Goal: Task Accomplishment & Management: Complete application form

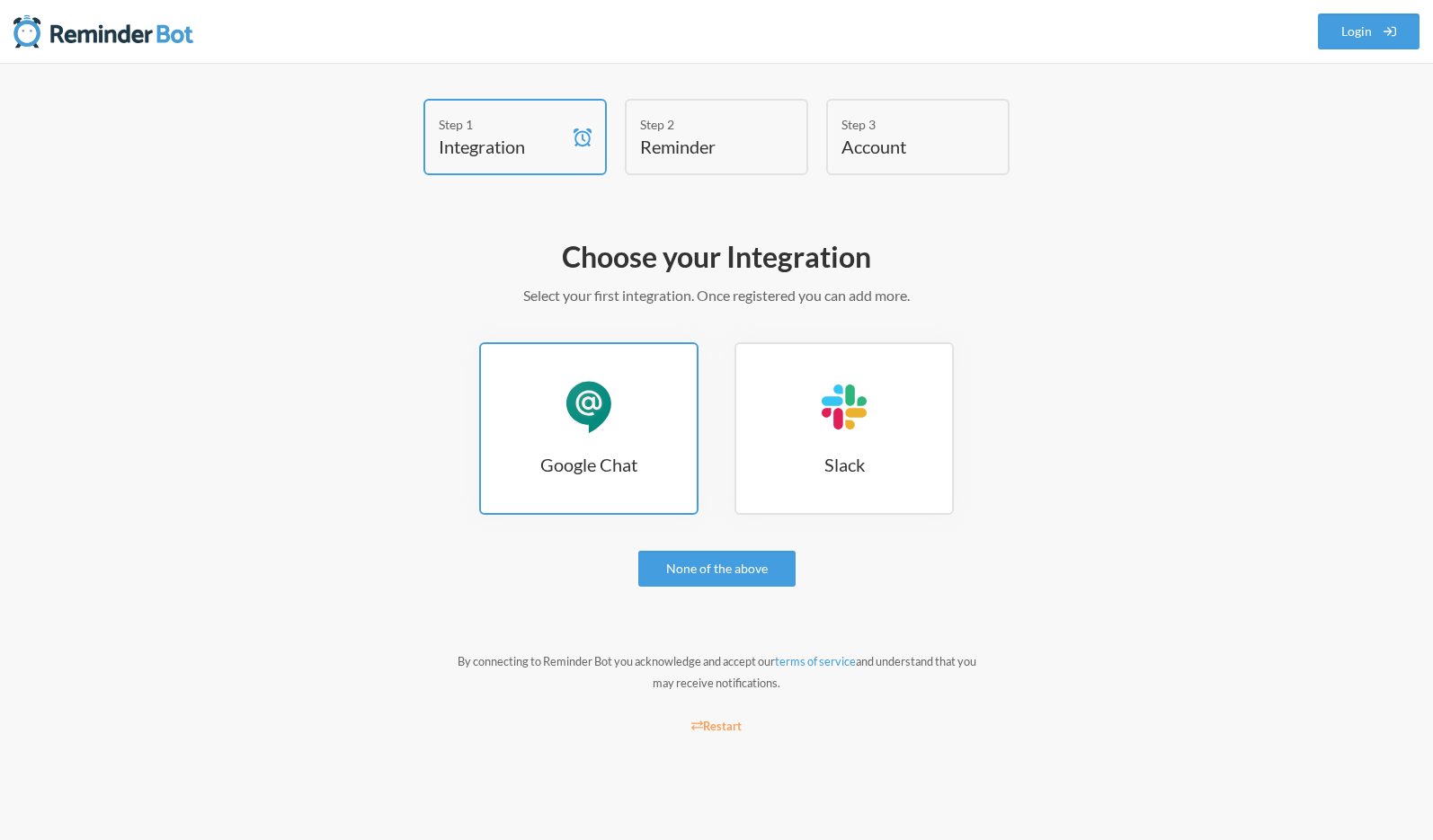
click at [621, 445] on link "Google Chat Google Chat" at bounding box center [589, 429] width 220 height 172
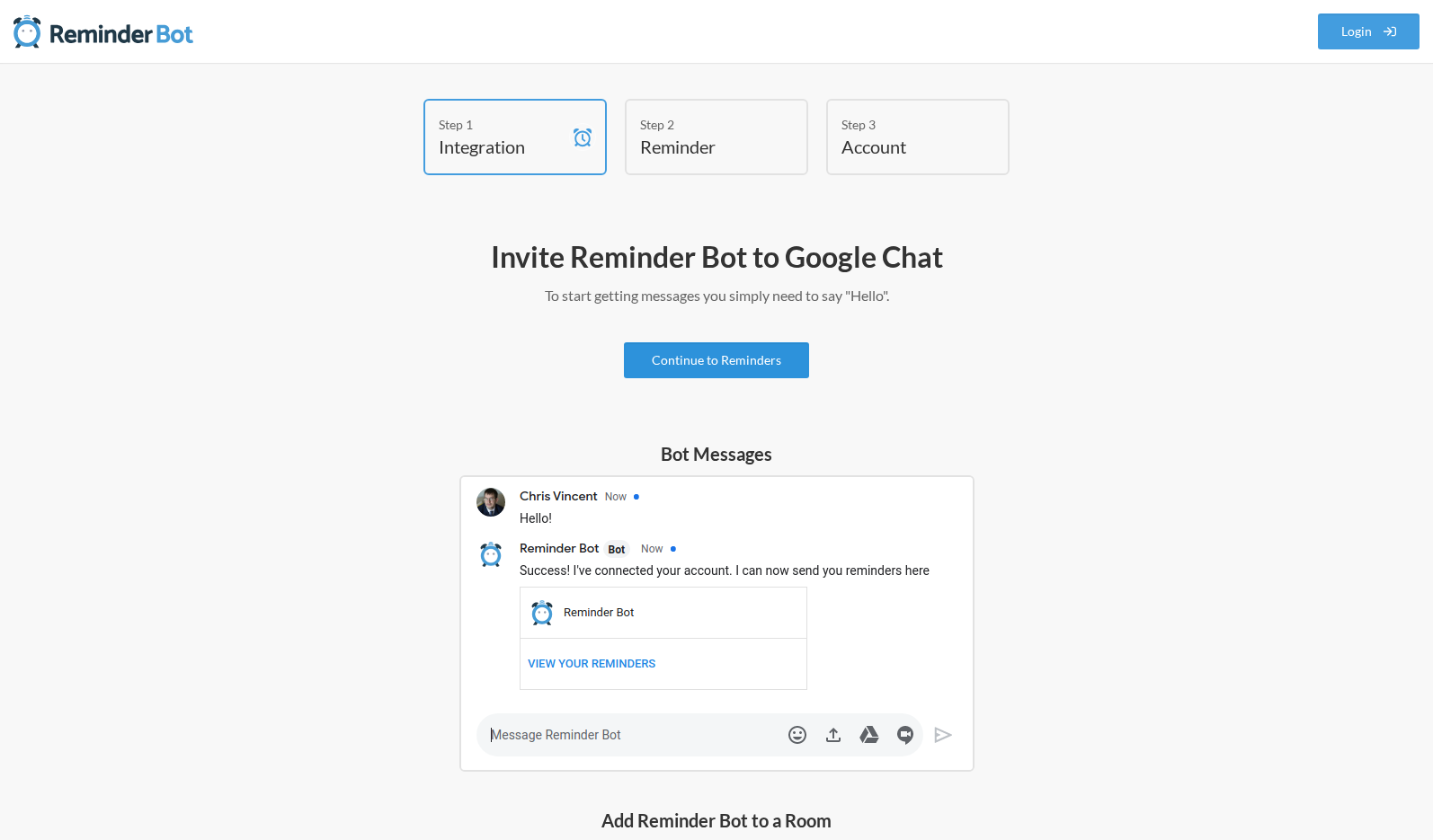
click at [717, 362] on link "Continue to Reminders" at bounding box center [716, 360] width 185 height 36
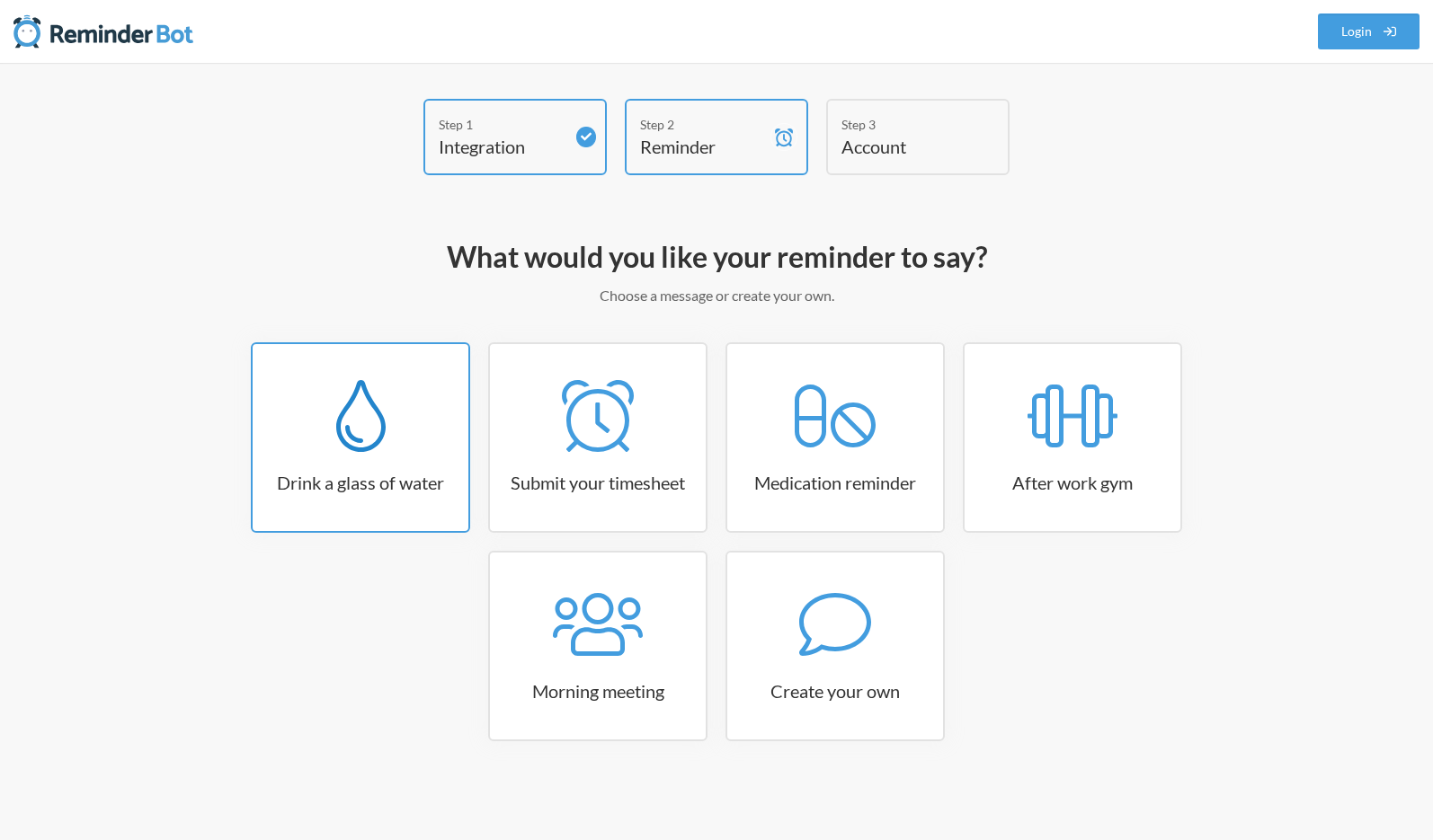
click at [413, 480] on h3 "Drink a glass of water" at bounding box center [360, 483] width 216 height 25
select select "06:30:00"
select select "true"
select select "11:00:00"
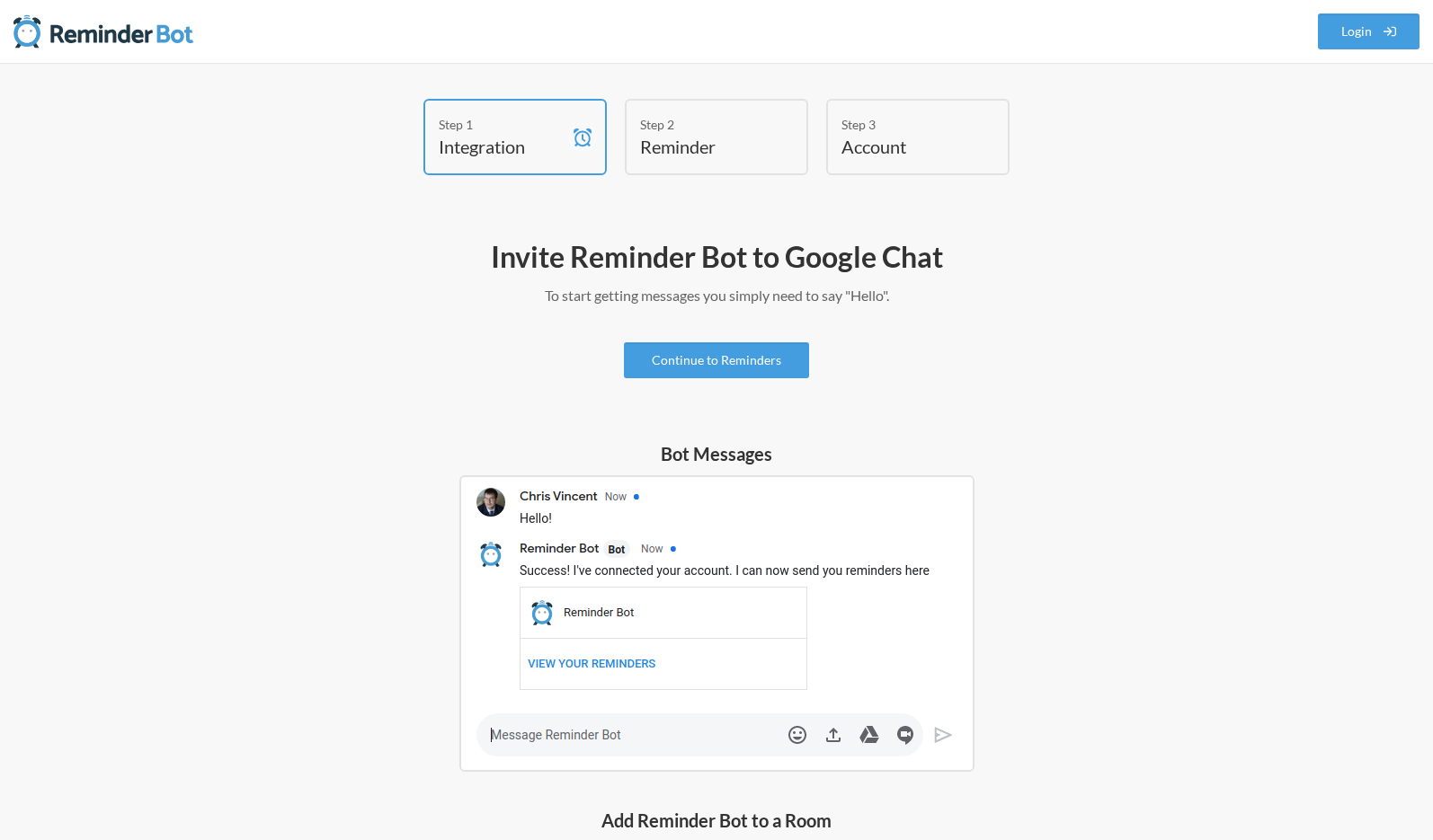
click at [713, 340] on div "Invite Reminder Bot to Google Chat To start getting messages you simply need to…" at bounding box center [716, 733] width 1043 height 1006
click at [707, 347] on link "Continue to Reminders" at bounding box center [716, 360] width 185 height 36
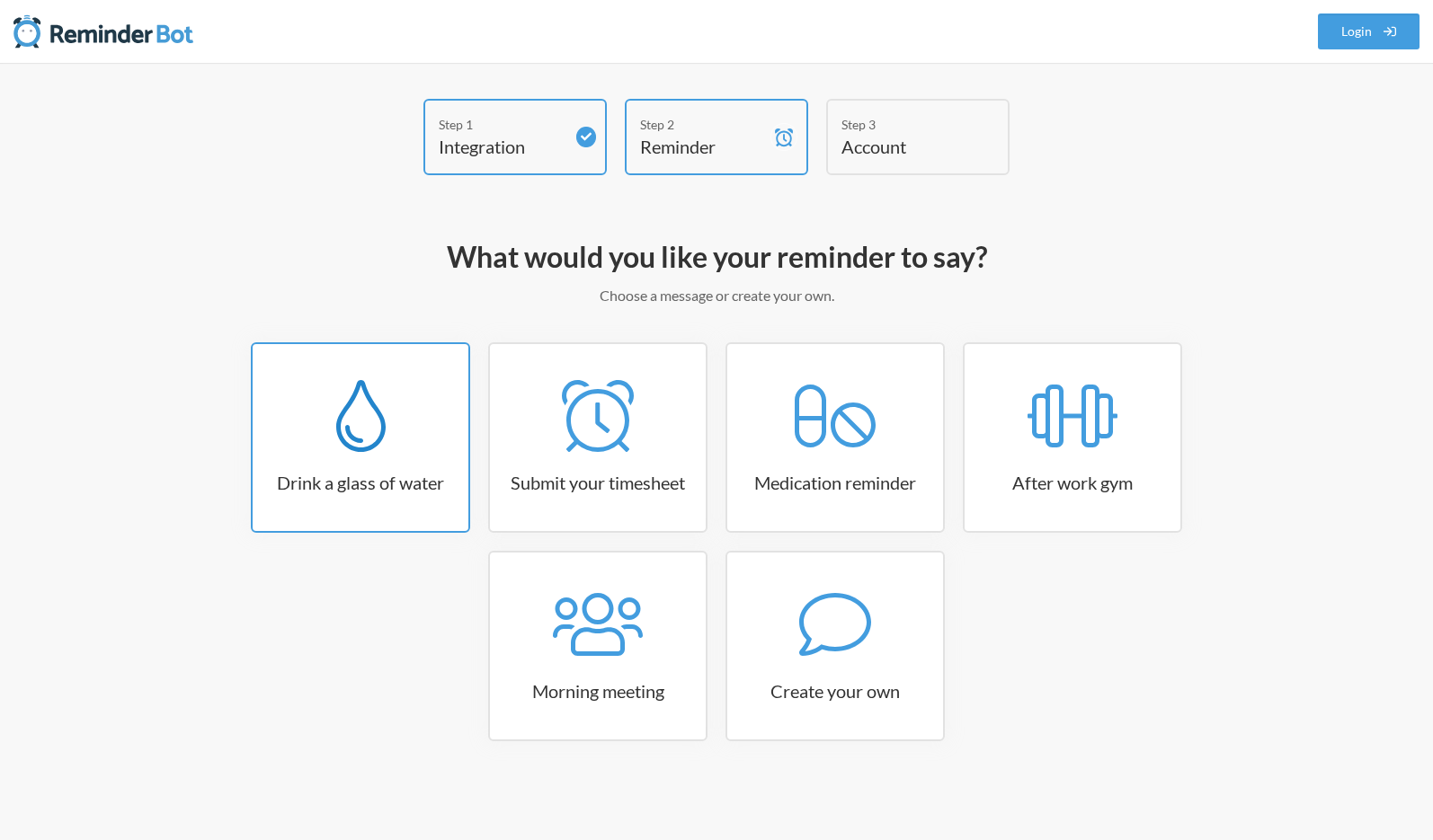
click at [381, 450] on icon at bounding box center [360, 416] width 49 height 72
select select "06:30:00"
select select "true"
select select "11:00:00"
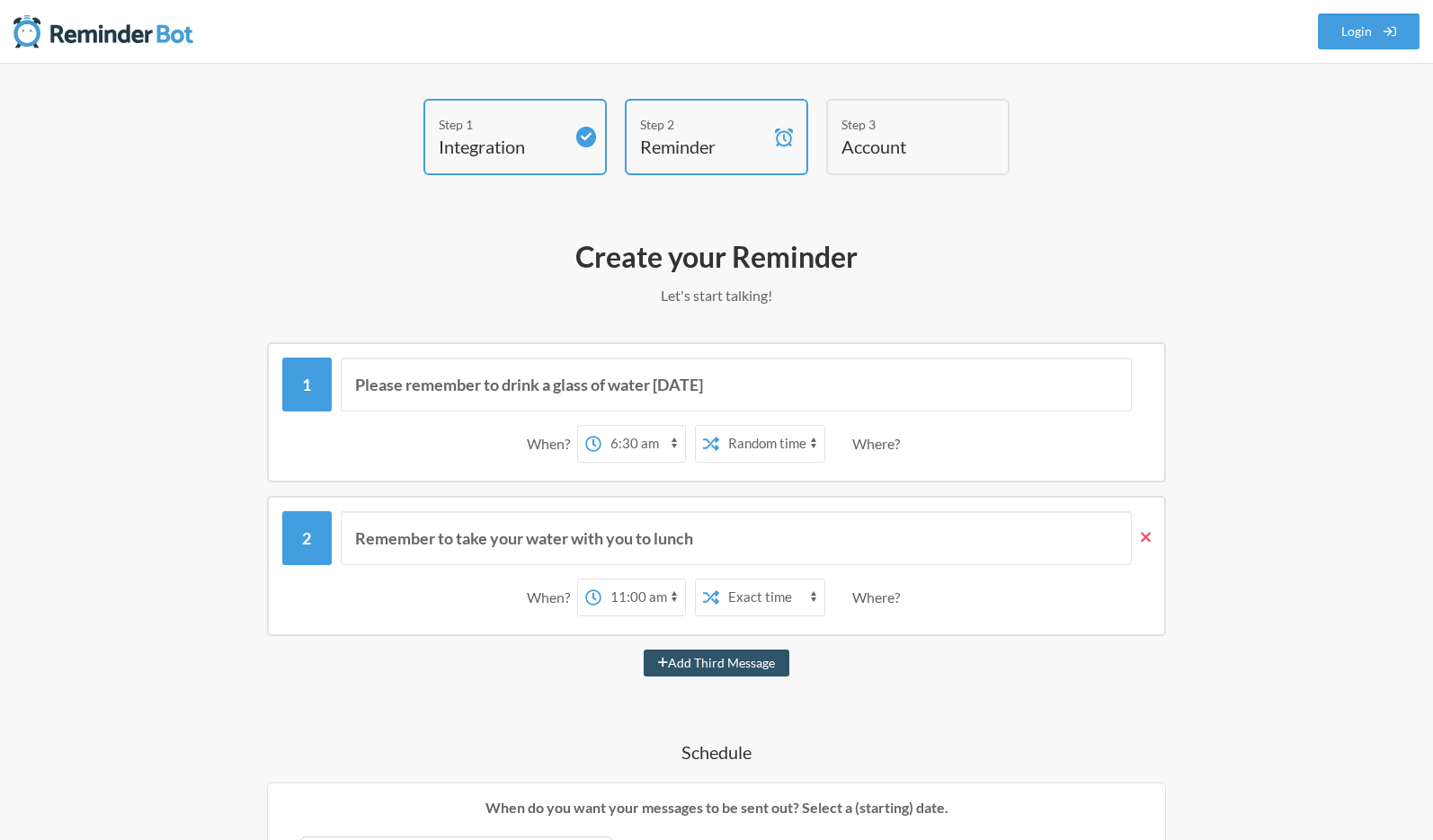
click at [1150, 535] on icon at bounding box center [1145, 537] width 10 height 16
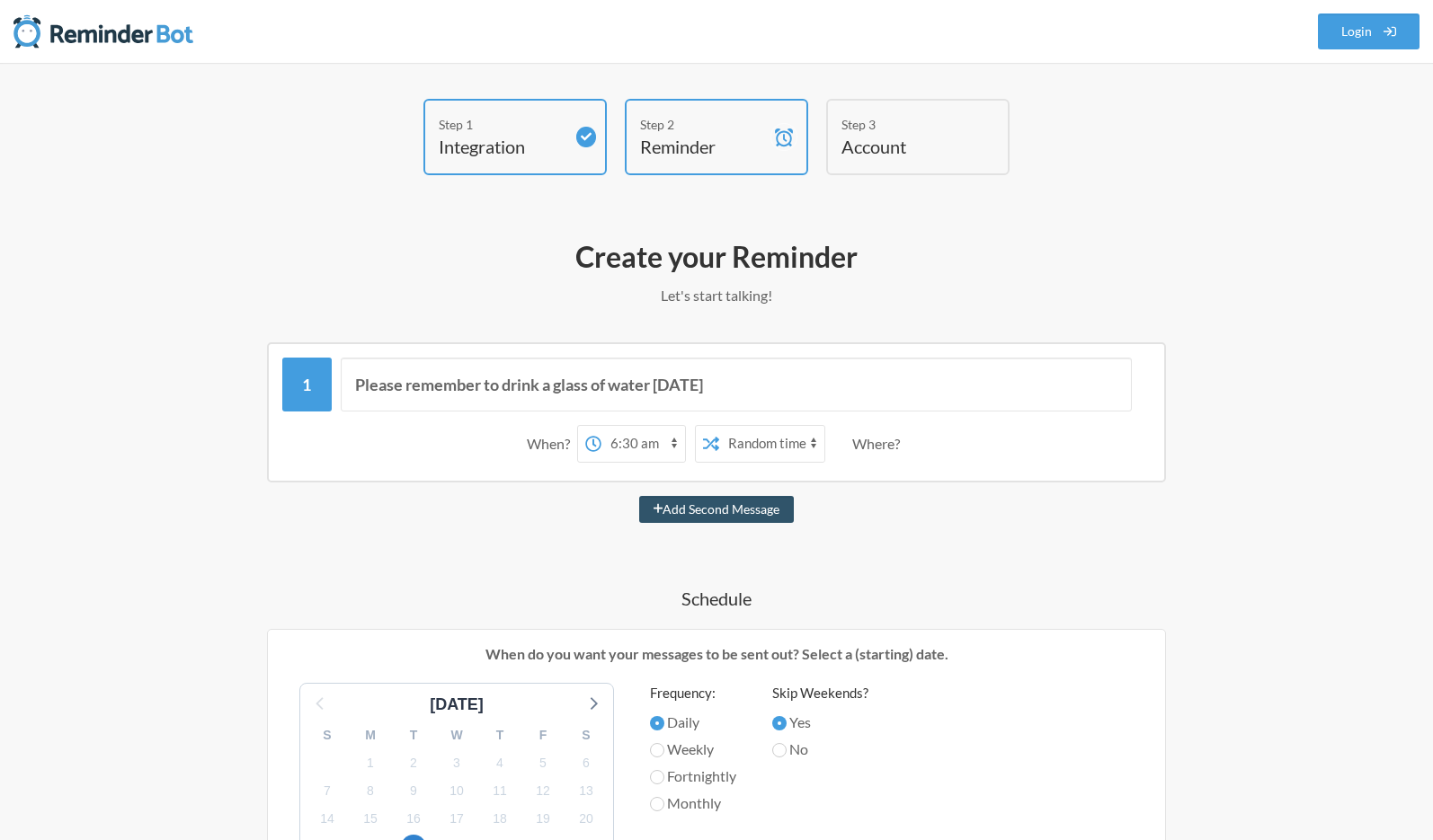
click at [646, 444] on select "12:00 am 12:15 am 12:30 am 12:45 am 1:00 am 1:15 am 1:30 am 1:45 am 2:00 am 2:1…" at bounding box center [643, 443] width 83 height 36
click at [672, 513] on button "Add Second Message" at bounding box center [716, 510] width 156 height 27
select select "07:30:00"
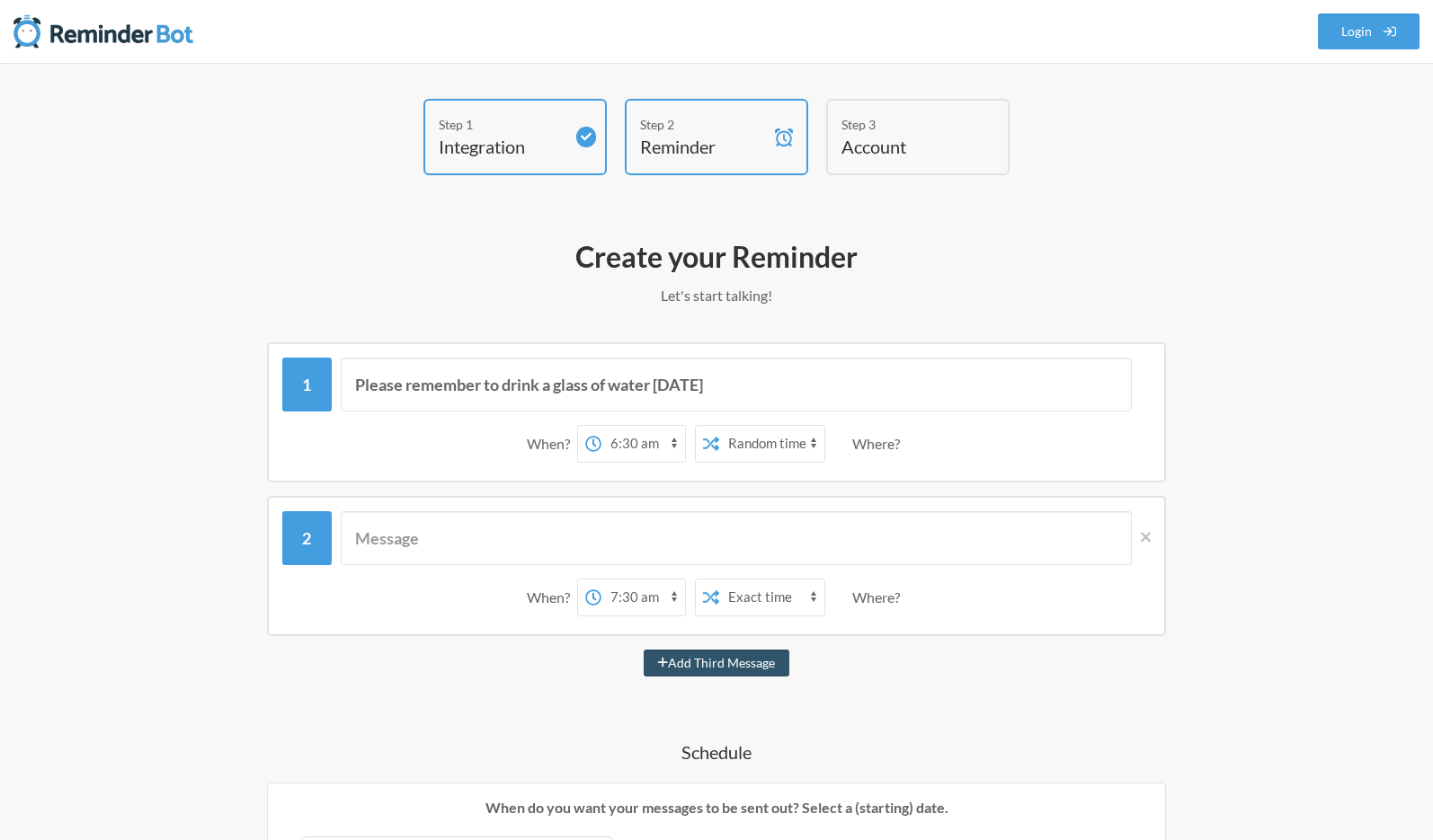
scroll to position [10, 0]
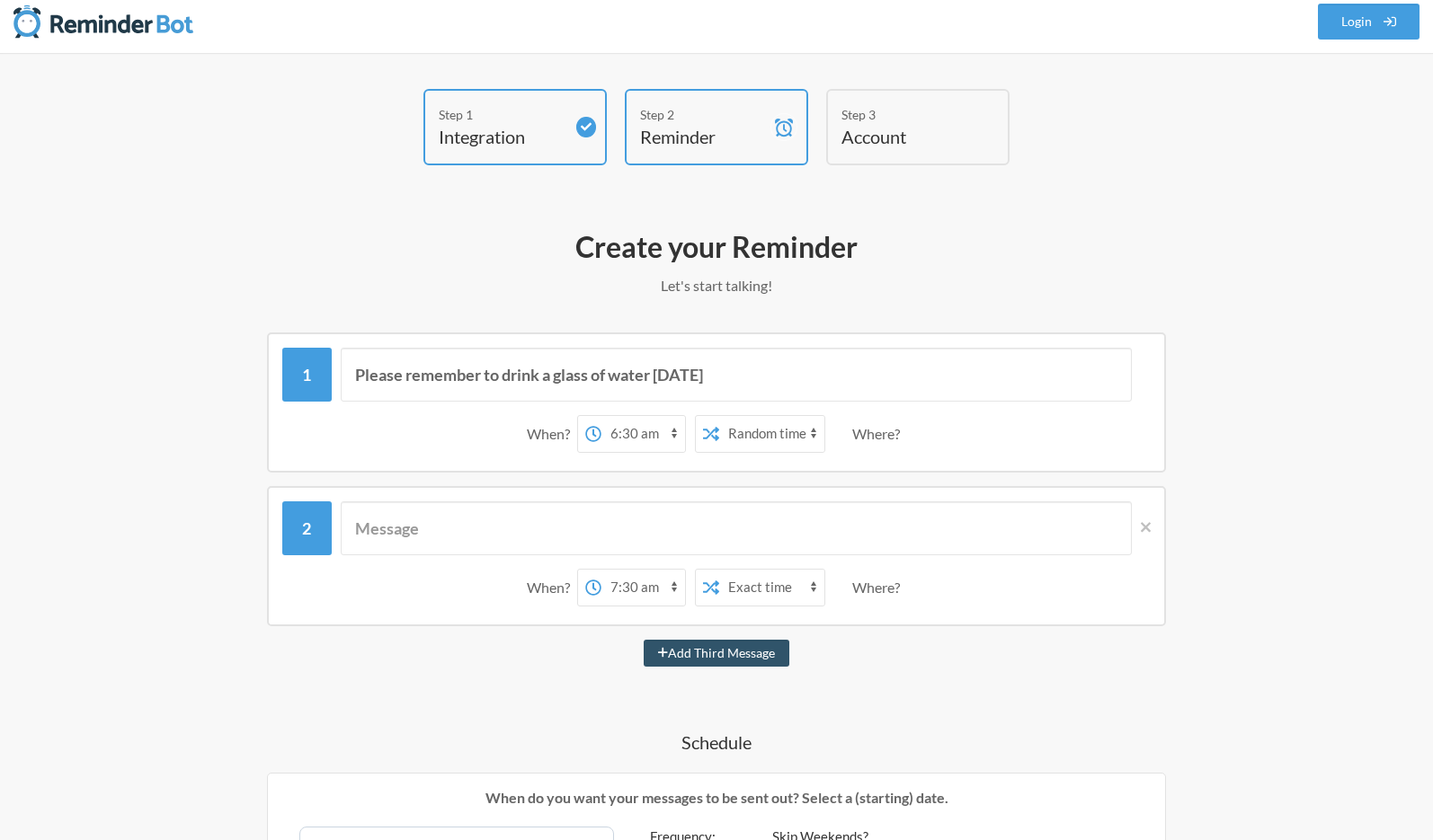
click at [626, 436] on select "12:00 am 12:15 am 12:30 am 12:45 am 1:00 am 1:15 am 1:30 am 1:45 am 2:00 am 2:1…" at bounding box center [643, 434] width 83 height 36
select select "11:30:00"
click at [601, 416] on select "12:00 am 12:15 am 12:30 am 12:45 am 1:00 am 1:15 am 1:30 am 1:45 am 2:00 am 2:1…" at bounding box center [643, 434] width 83 height 36
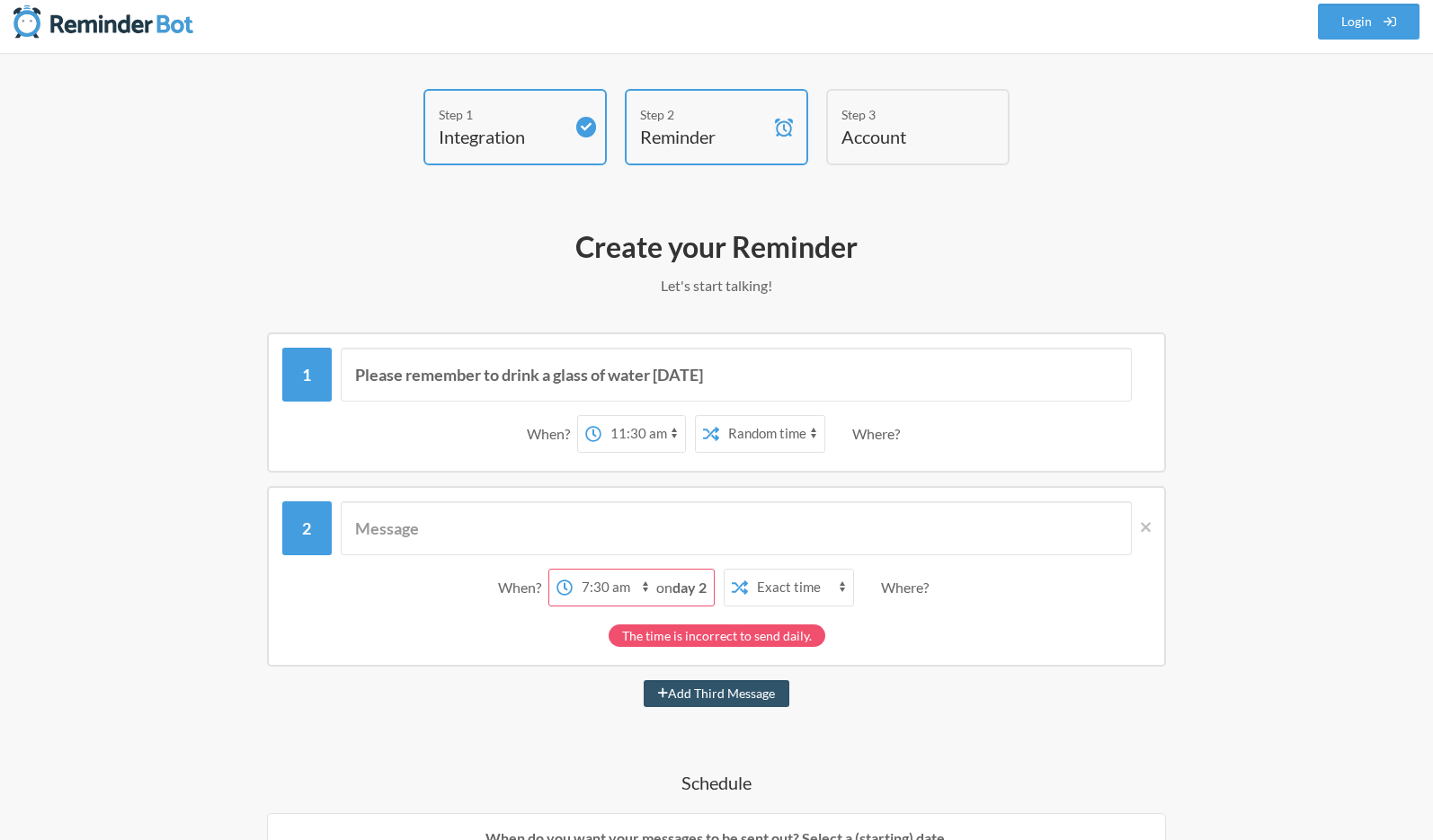
click at [592, 588] on select "12:00 am 12:15 am 12:30 am 12:45 am 1:00 am 1:15 am 1:30 am 1:45 am 2:00 am 2:1…" at bounding box center [614, 587] width 83 height 36
click at [665, 593] on span "on day 2" at bounding box center [682, 587] width 50 height 17
click at [677, 593] on strong "day 2" at bounding box center [688, 587] width 34 height 17
click at [603, 586] on select "12:00 am 12:15 am 12:30 am 12:45 am 1:00 am 1:15 am 1:30 am 1:45 am 2:00 am 2:1…" at bounding box center [614, 587] width 83 height 36
select select "15:00:00"
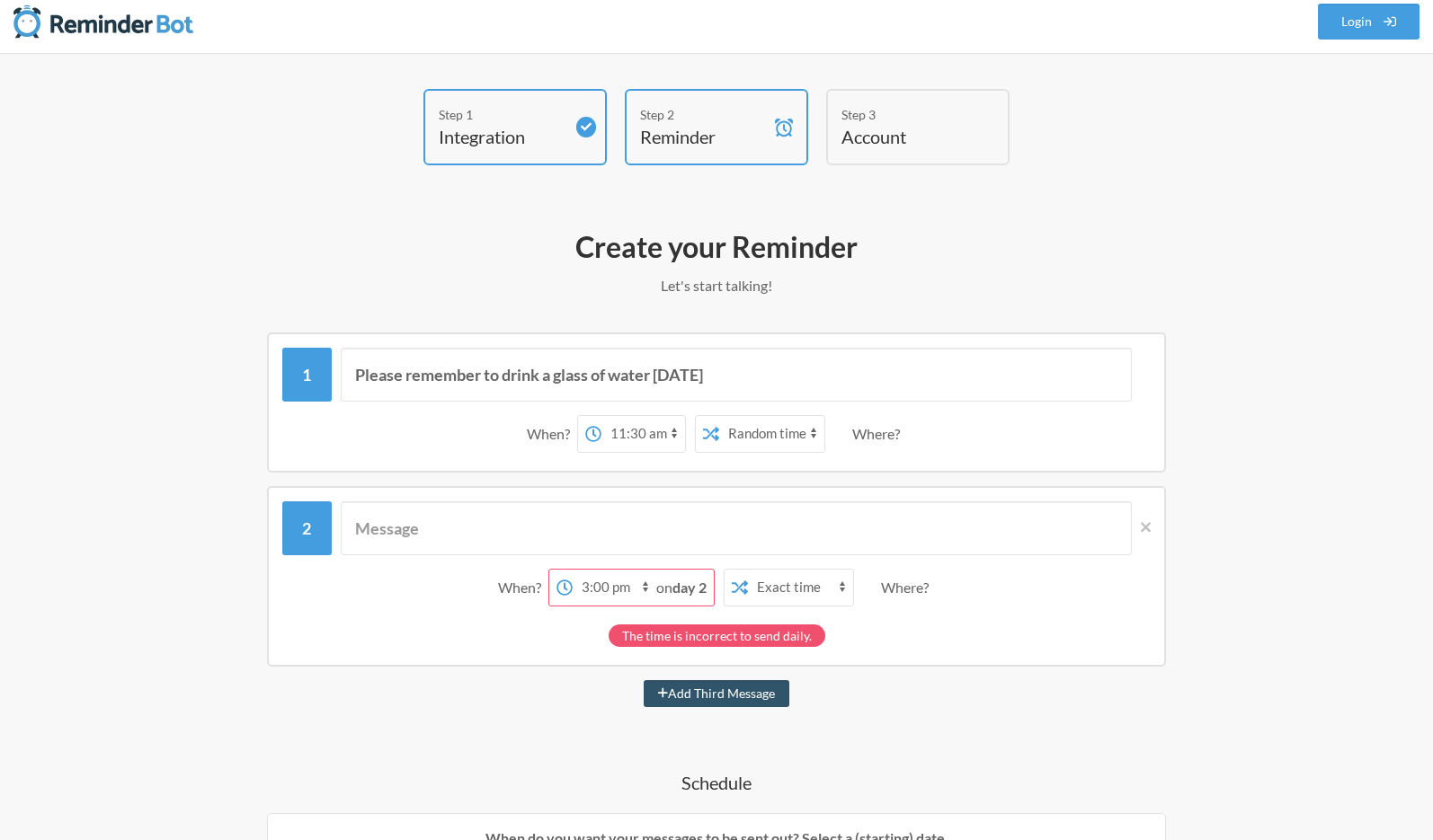
click at [600, 570] on select "12:00 am 12:15 am 12:30 am 12:45 am 1:00 am 1:15 am 1:30 am 1:45 am 2:00 am 2:1…" at bounding box center [614, 587] width 83 height 36
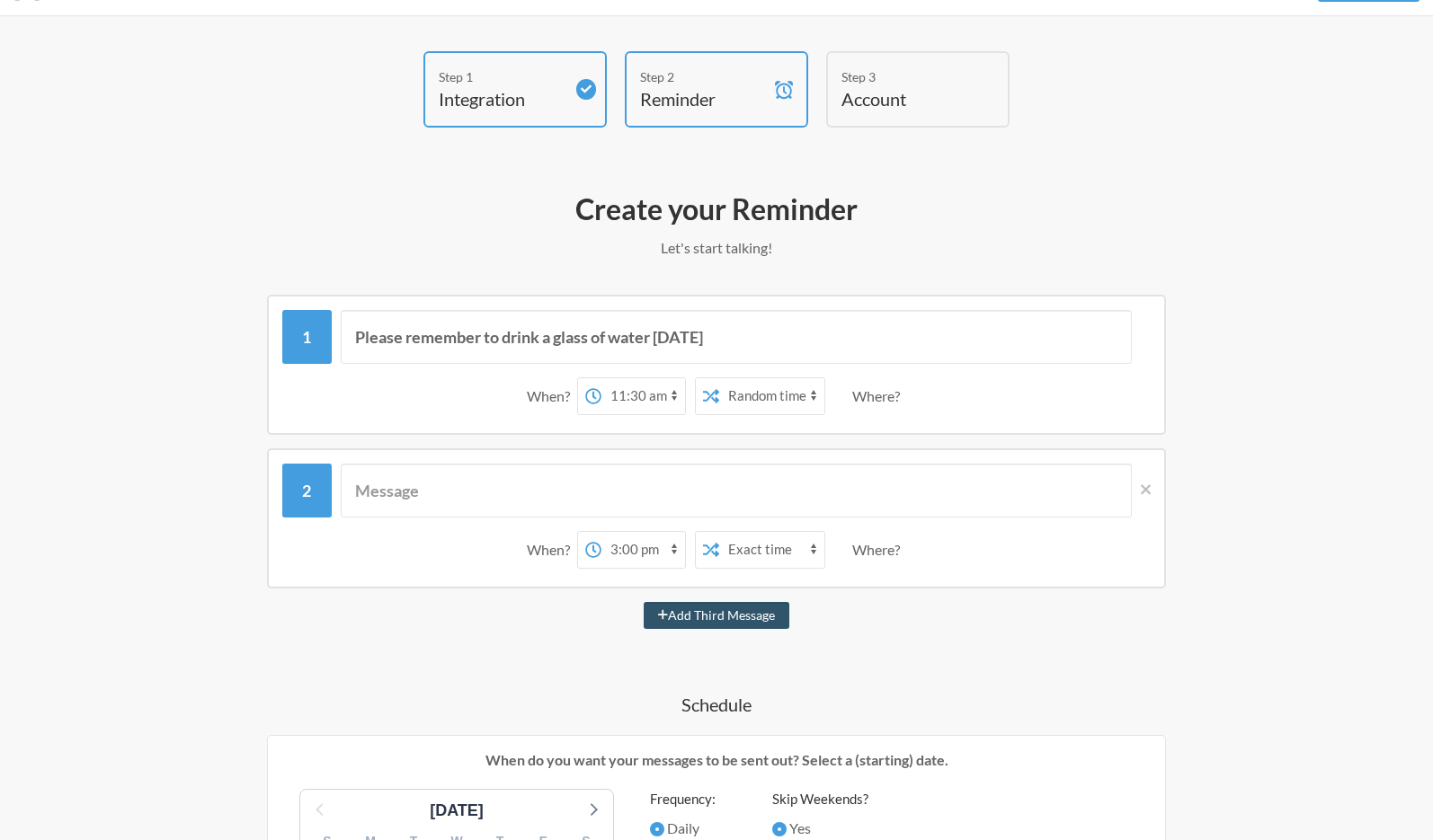
scroll to position [49, 0]
click at [748, 398] on select "Exact time Random time" at bounding box center [772, 394] width 106 height 36
click at [719, 376] on select "Exact time Random time" at bounding box center [772, 394] width 106 height 36
click at [646, 399] on select "12:00 am 12:15 am 12:30 am 12:45 am 1:00 am 1:15 am 1:30 am 1:45 am 2:00 am 2:1…" at bounding box center [643, 394] width 83 height 36
click at [601, 376] on select "12:00 am 12:15 am 12:30 am 12:45 am 1:00 am 1:15 am 1:30 am 1:45 am 2:00 am 2:1…" at bounding box center [643, 394] width 83 height 36
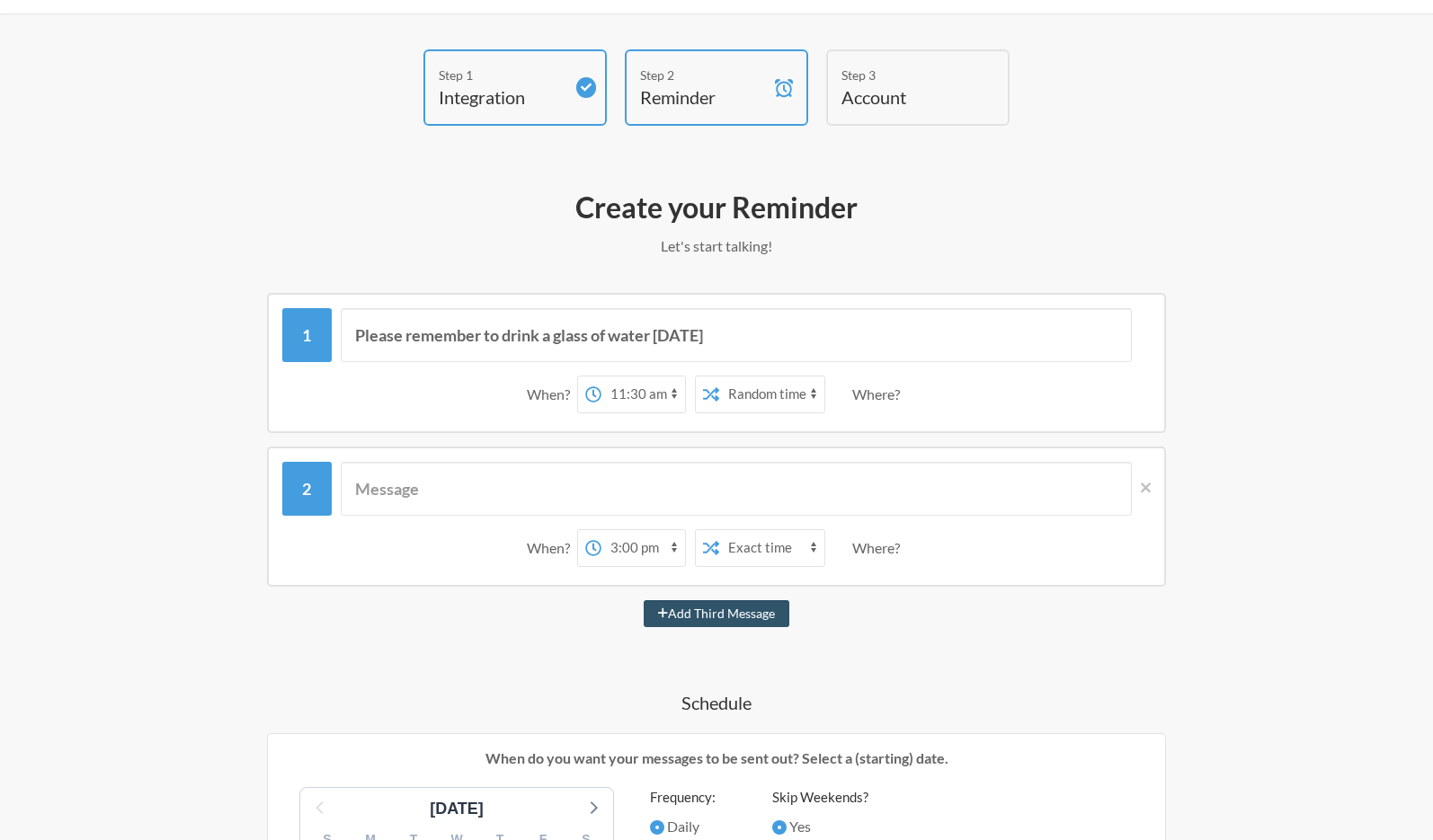
click at [780, 397] on select "Exact time Random time" at bounding box center [772, 394] width 106 height 36
click at [719, 376] on select "Exact time Random time" at bounding box center [772, 394] width 106 height 36
click at [894, 395] on div "Where?" at bounding box center [879, 394] width 55 height 38
click at [990, 409] on div "When? 12:00 am 12:15 am 12:30 am 12:45 am 1:00 am 1:15 am 1:30 am 1:45 am 2:00 …" at bounding box center [716, 395] width 869 height 56
click at [773, 342] on input "Please remember to drink a glass of water today" at bounding box center [737, 335] width 792 height 54
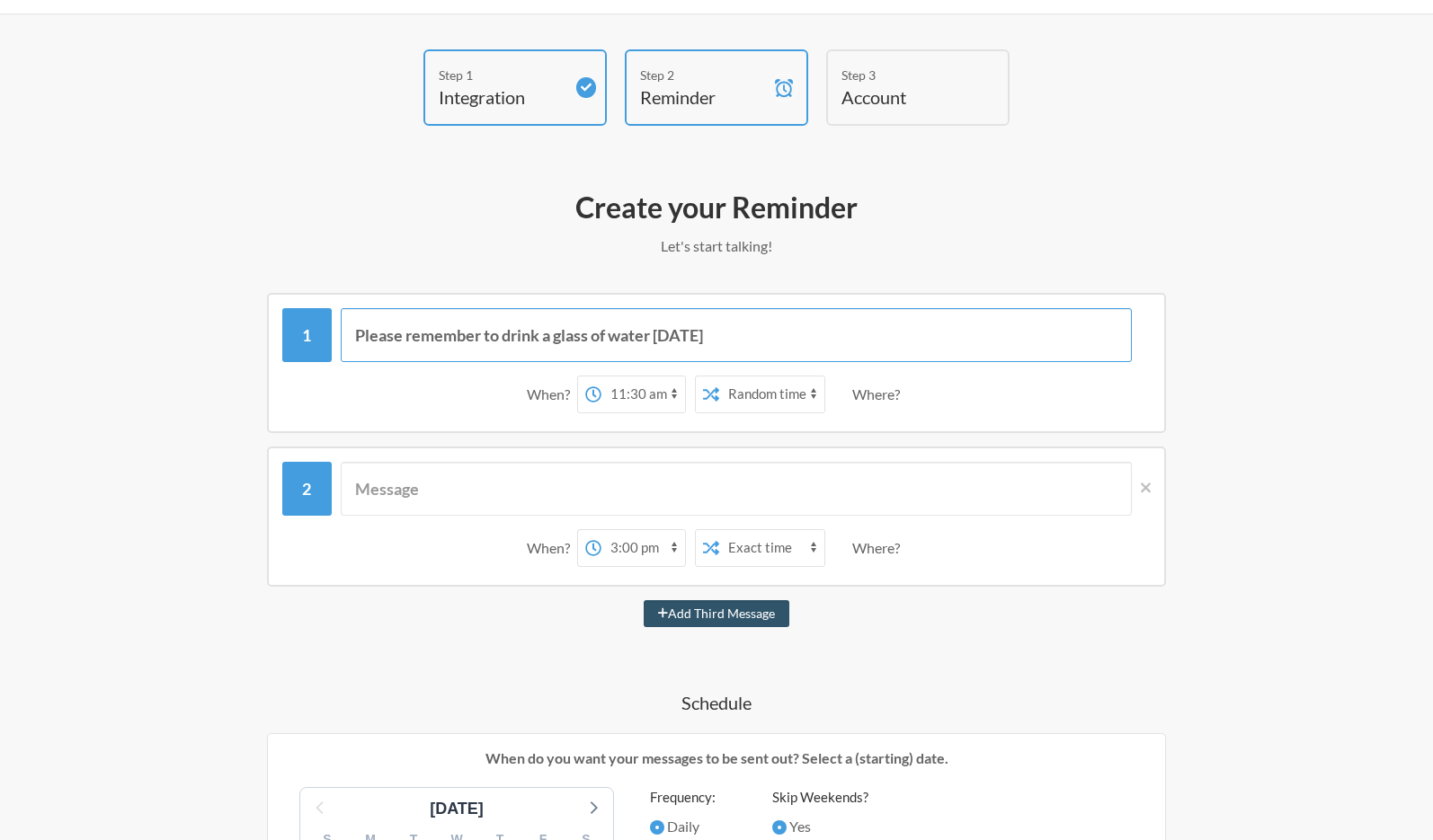
click at [546, 330] on input "Please remember to drink a glass of water today" at bounding box center [737, 335] width 792 height 54
click at [491, 496] on input "text" at bounding box center [737, 489] width 792 height 54
click at [386, 493] on input "💧Water yourself if you haven't already" at bounding box center [737, 489] width 792 height 54
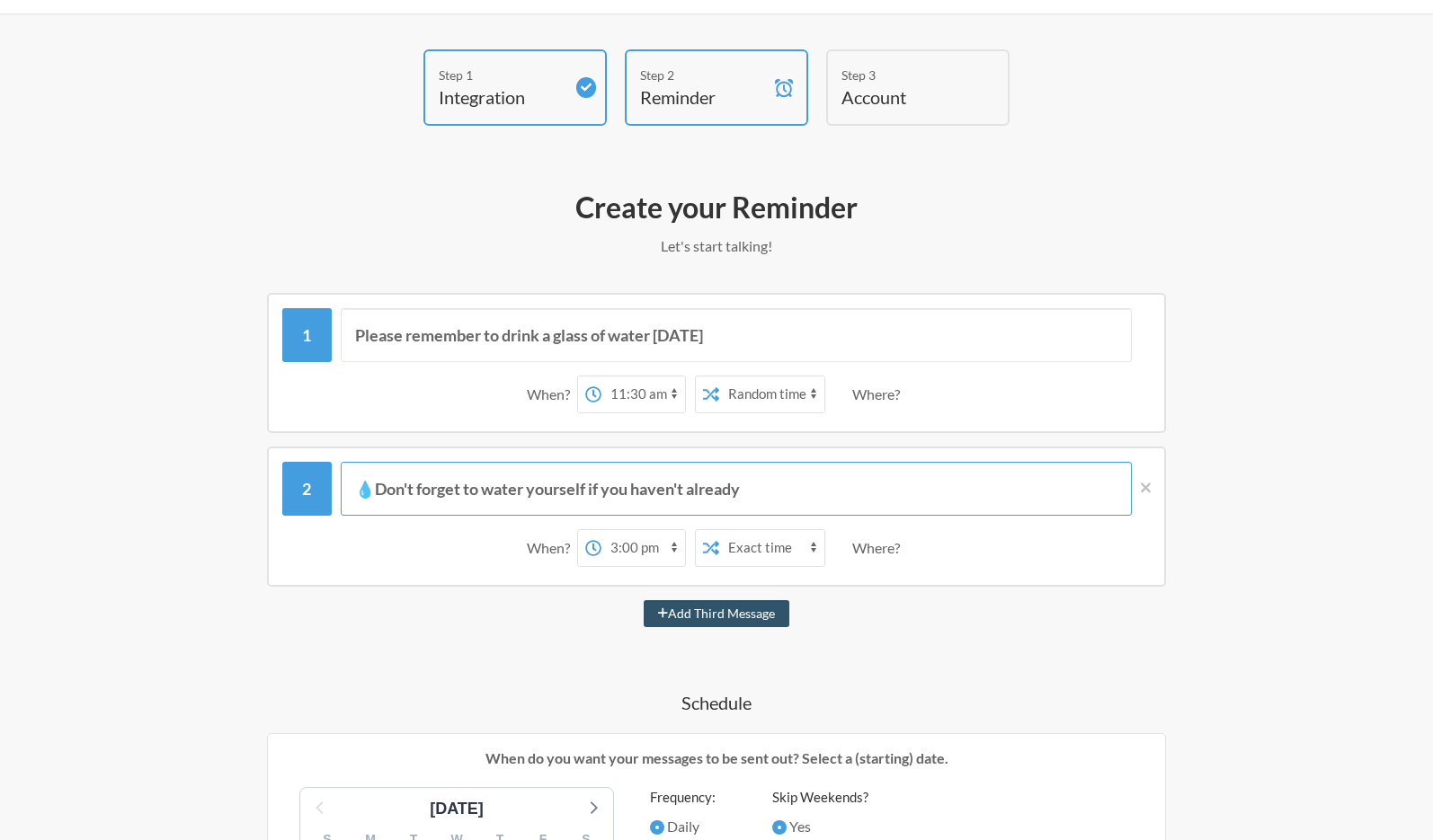
click at [799, 495] on input "💧Don't forget to water yourself if you haven't already" at bounding box center [737, 489] width 792 height 54
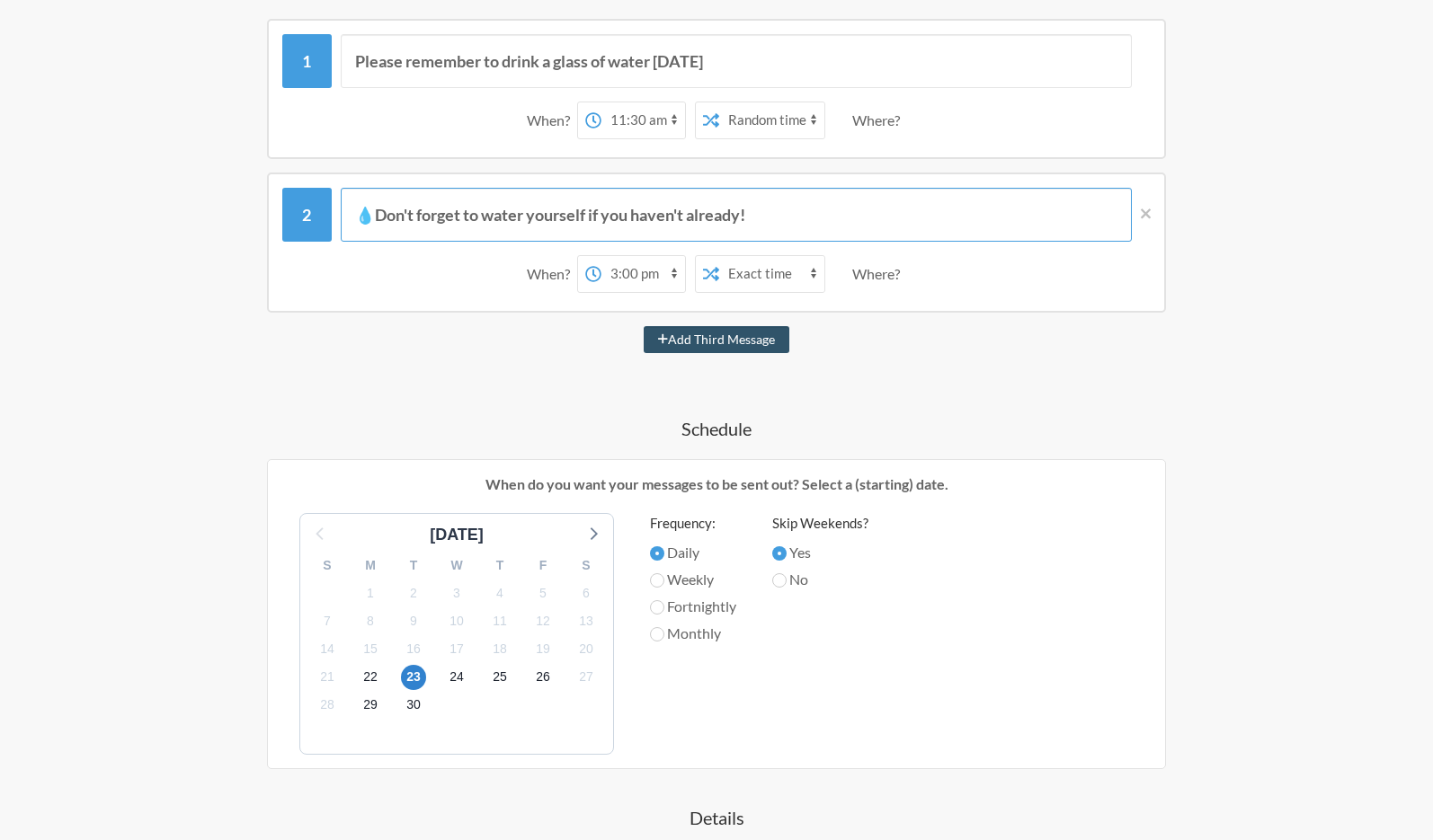
scroll to position [347, 0]
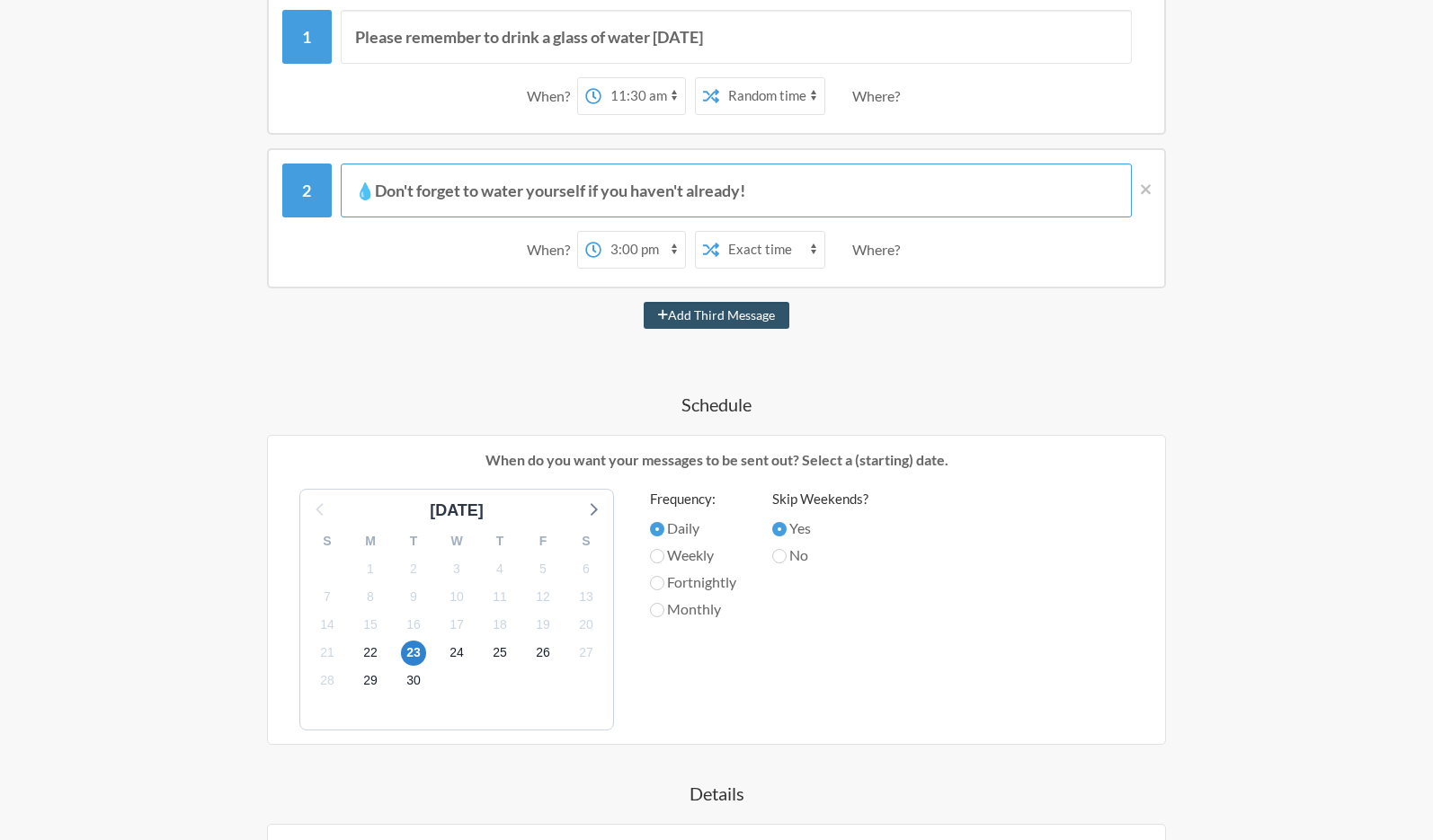
type input "💧Don't forget to water yourself if you haven't already!"
click at [684, 527] on label "Daily" at bounding box center [692, 528] width 86 height 21
click at [664, 527] on input "Daily" at bounding box center [656, 528] width 15 height 15
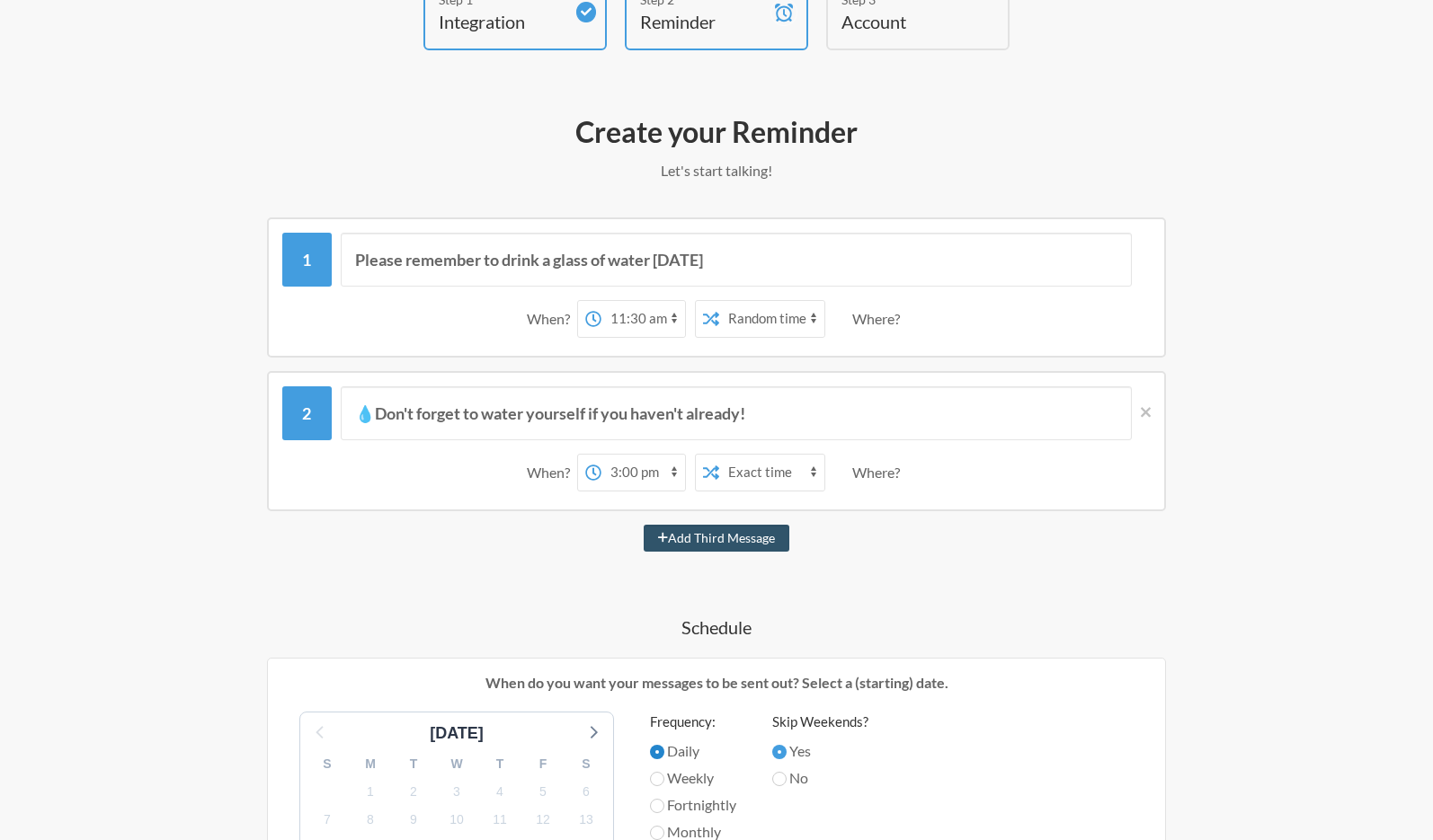
scroll to position [123, 0]
click at [641, 314] on select "12:00 am 12:15 am 12:30 am 12:45 am 1:00 am 1:15 am 1:30 am 1:45 am 2:00 am 2:1…" at bounding box center [643, 320] width 83 height 36
click at [601, 303] on select "12:00 am 12:15 am 12:30 am 12:45 am 1:00 am 1:15 am 1:30 am 1:45 am 2:00 am 2:1…" at bounding box center [643, 320] width 83 height 36
click at [773, 317] on select "Exact time Random time" at bounding box center [772, 320] width 106 height 36
click at [719, 303] on select "Exact time Random time" at bounding box center [772, 320] width 106 height 36
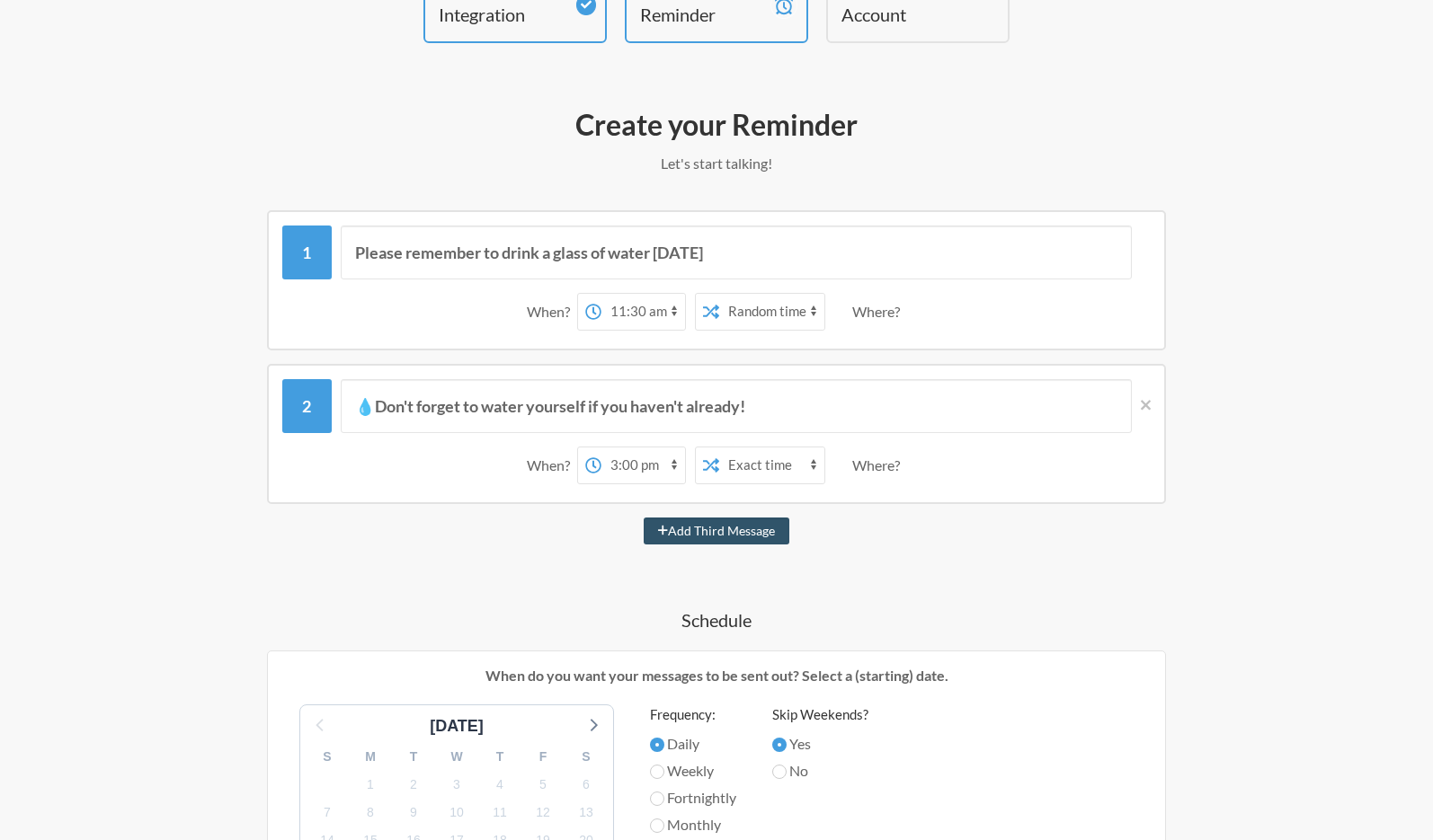
scroll to position [134, 0]
click at [890, 303] on div "Where?" at bounding box center [879, 310] width 55 height 38
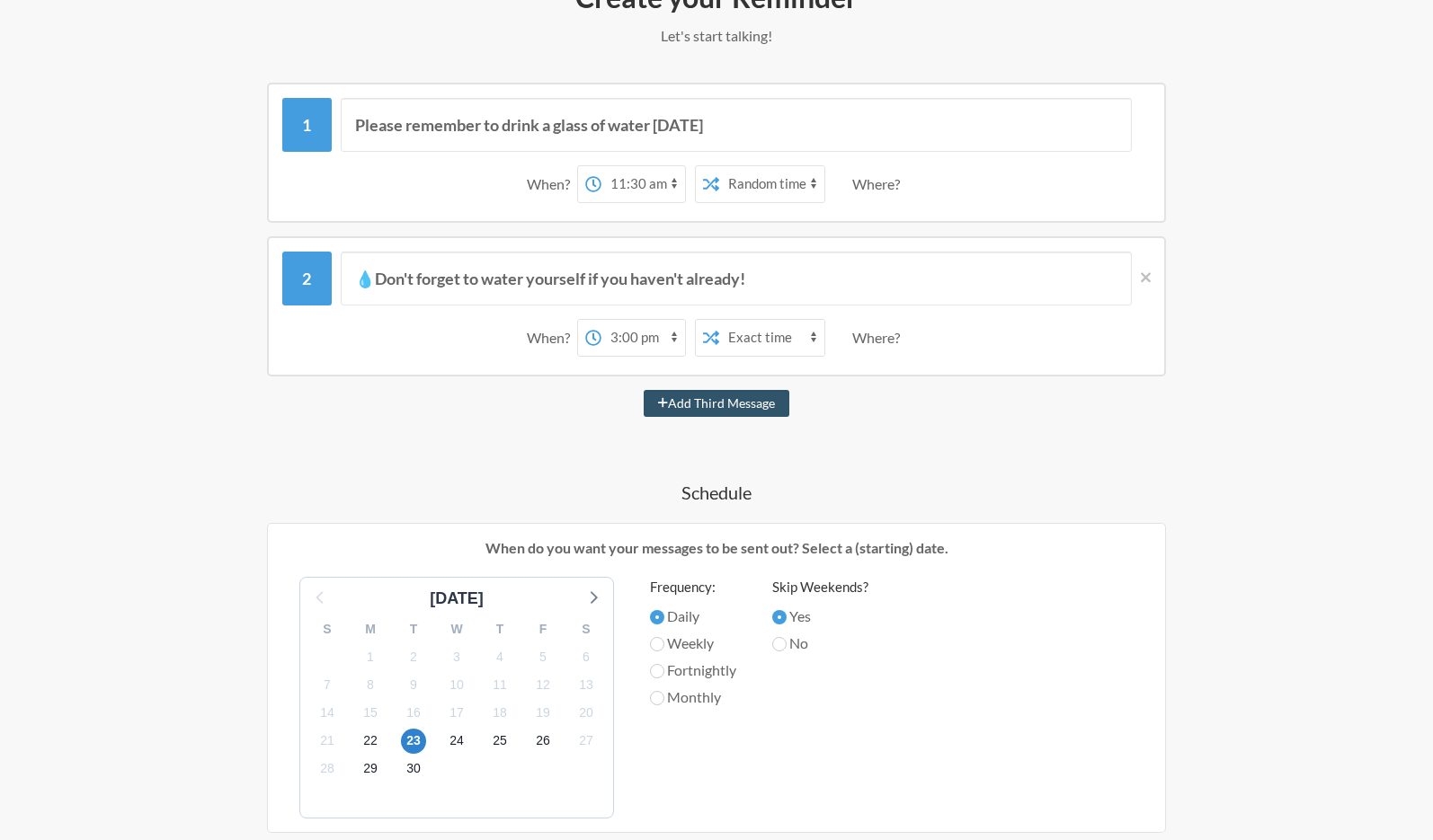
scroll to position [220, 0]
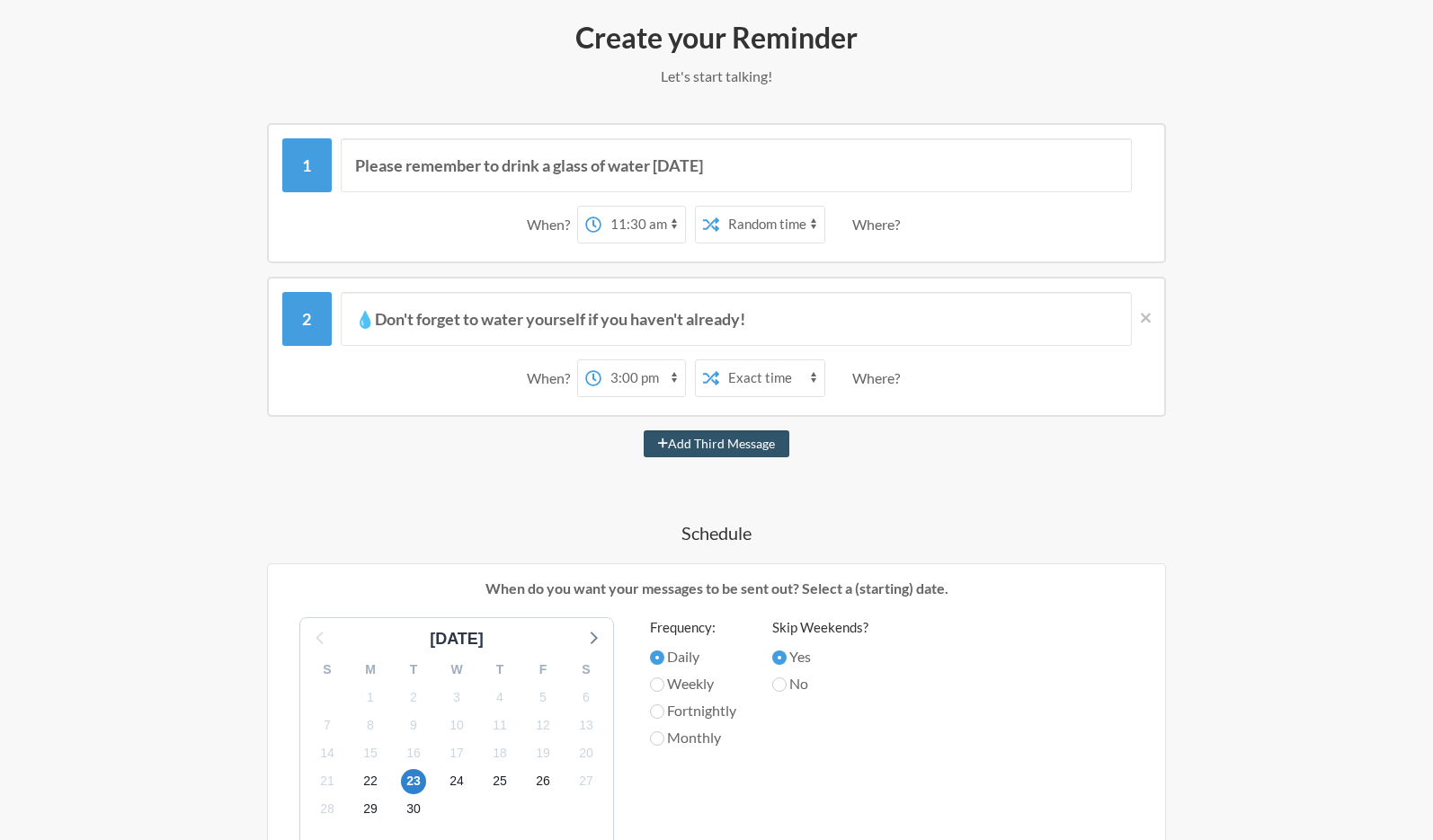
click at [637, 219] on select "12:00 am 12:15 am 12:30 am 12:45 am 1:00 am 1:15 am 1:30 am 1:45 am 2:00 am 2:1…" at bounding box center [643, 225] width 83 height 36
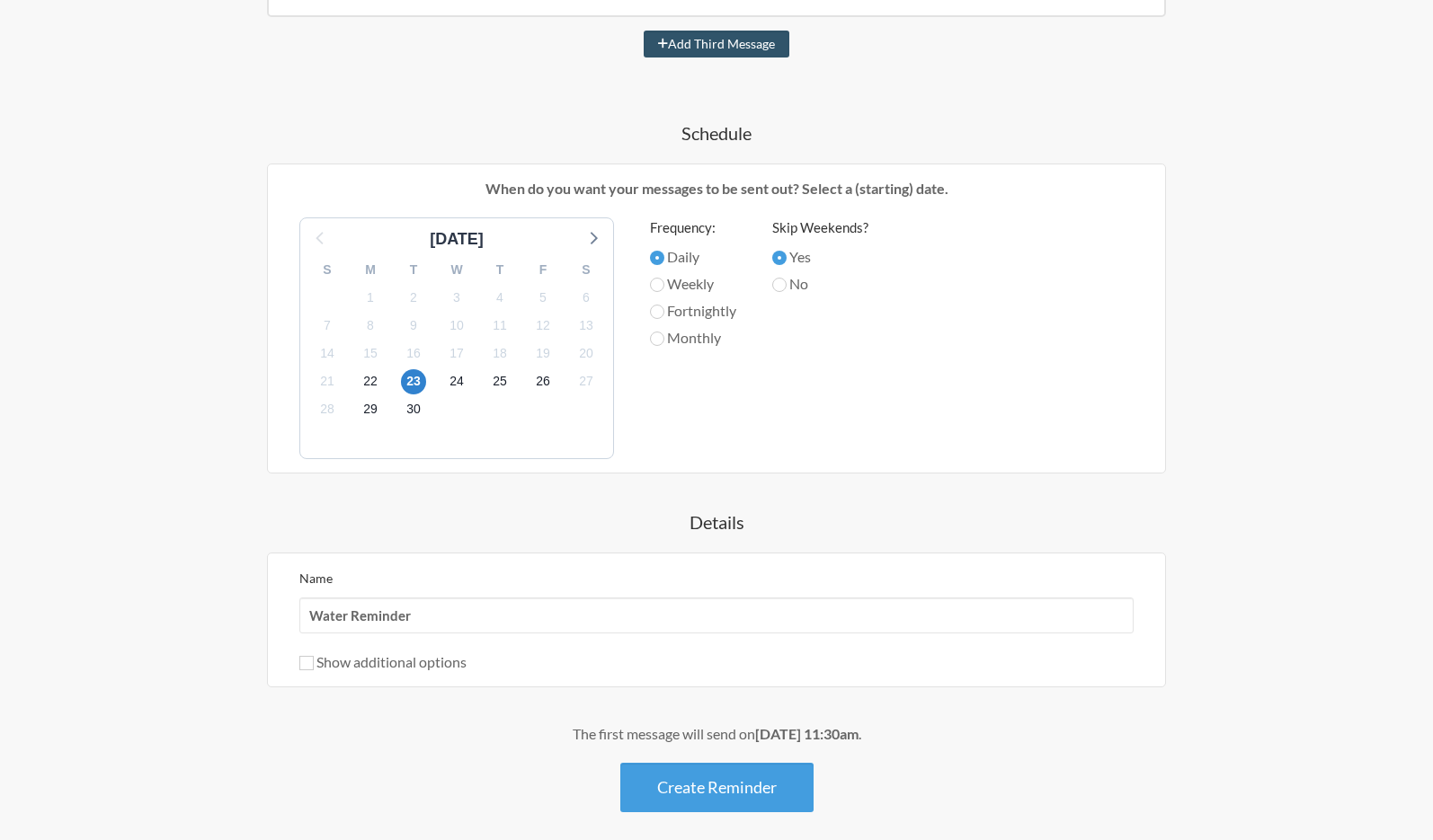
scroll to position [698, 0]
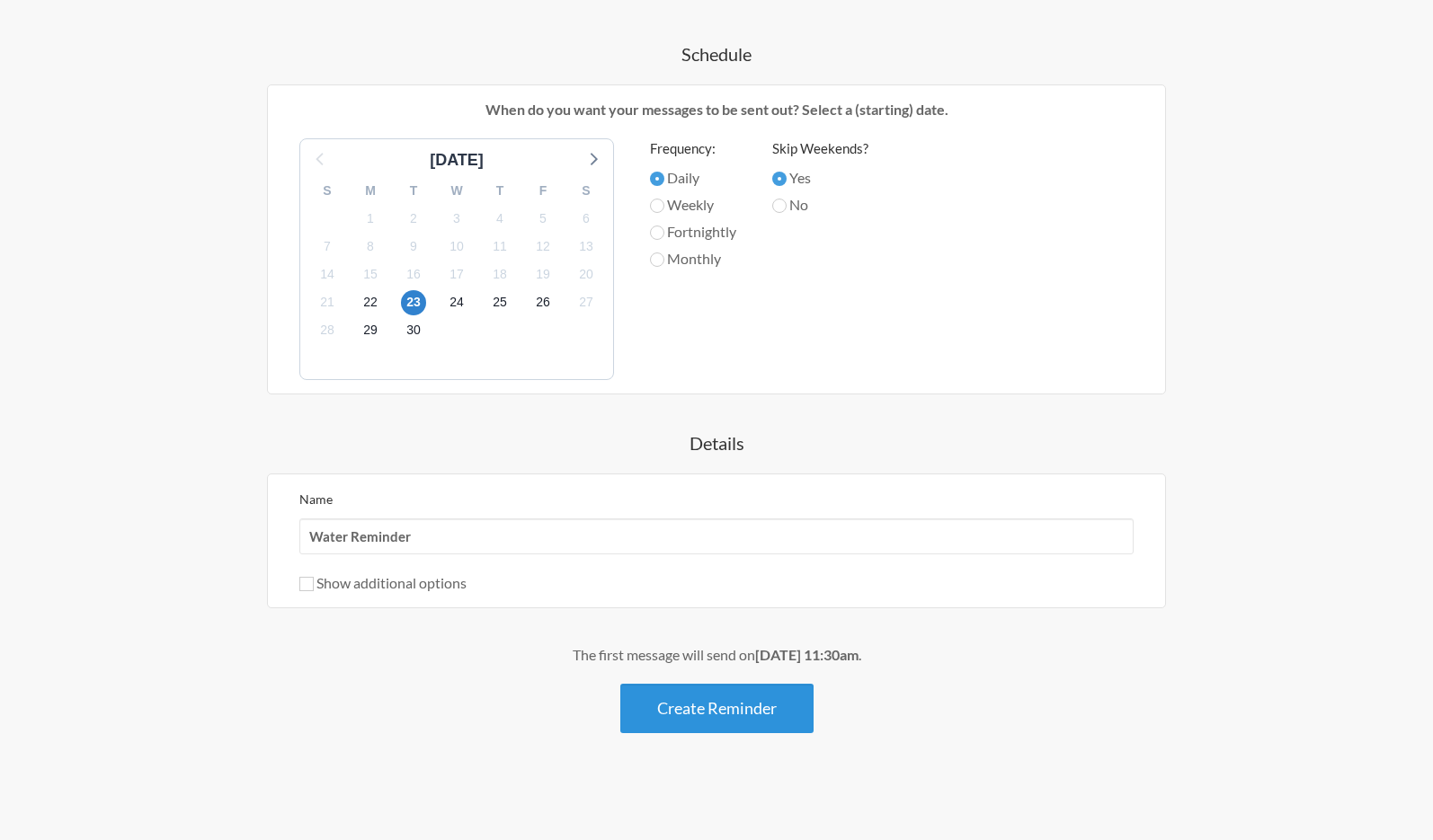
click at [727, 713] on button "Create Reminder" at bounding box center [717, 708] width 194 height 49
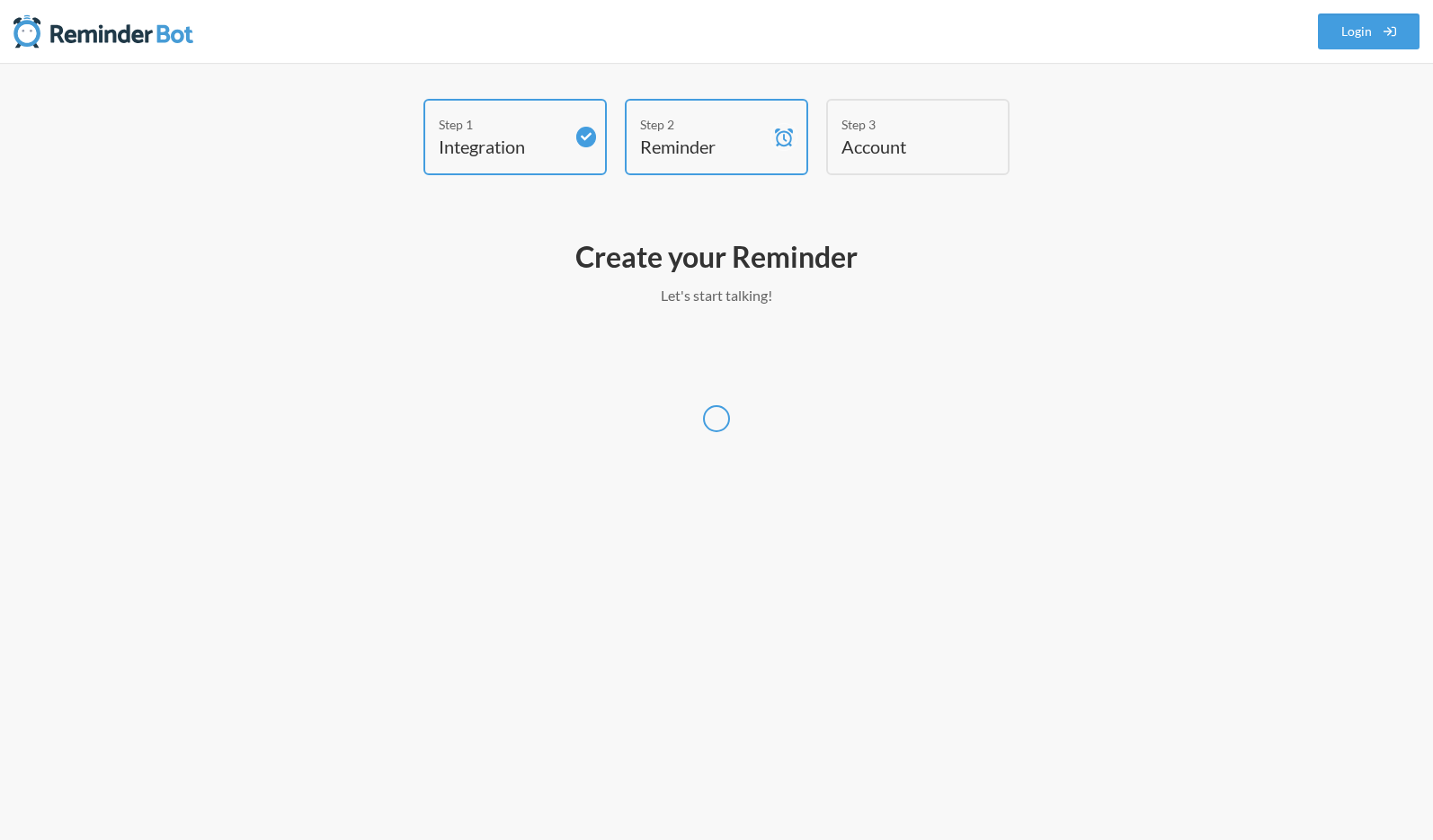
select select "America/Los_Angeles"
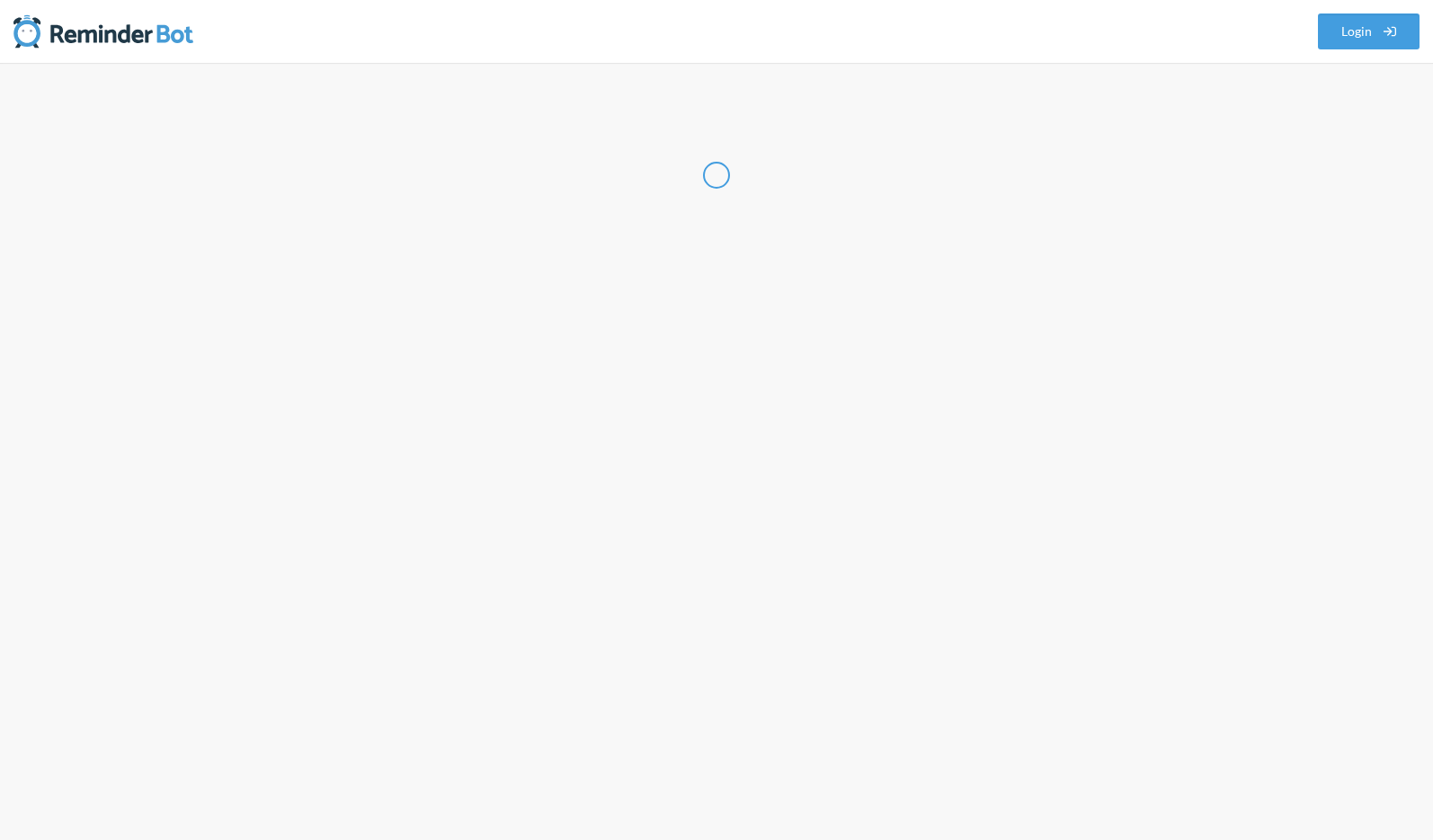
select select "US"
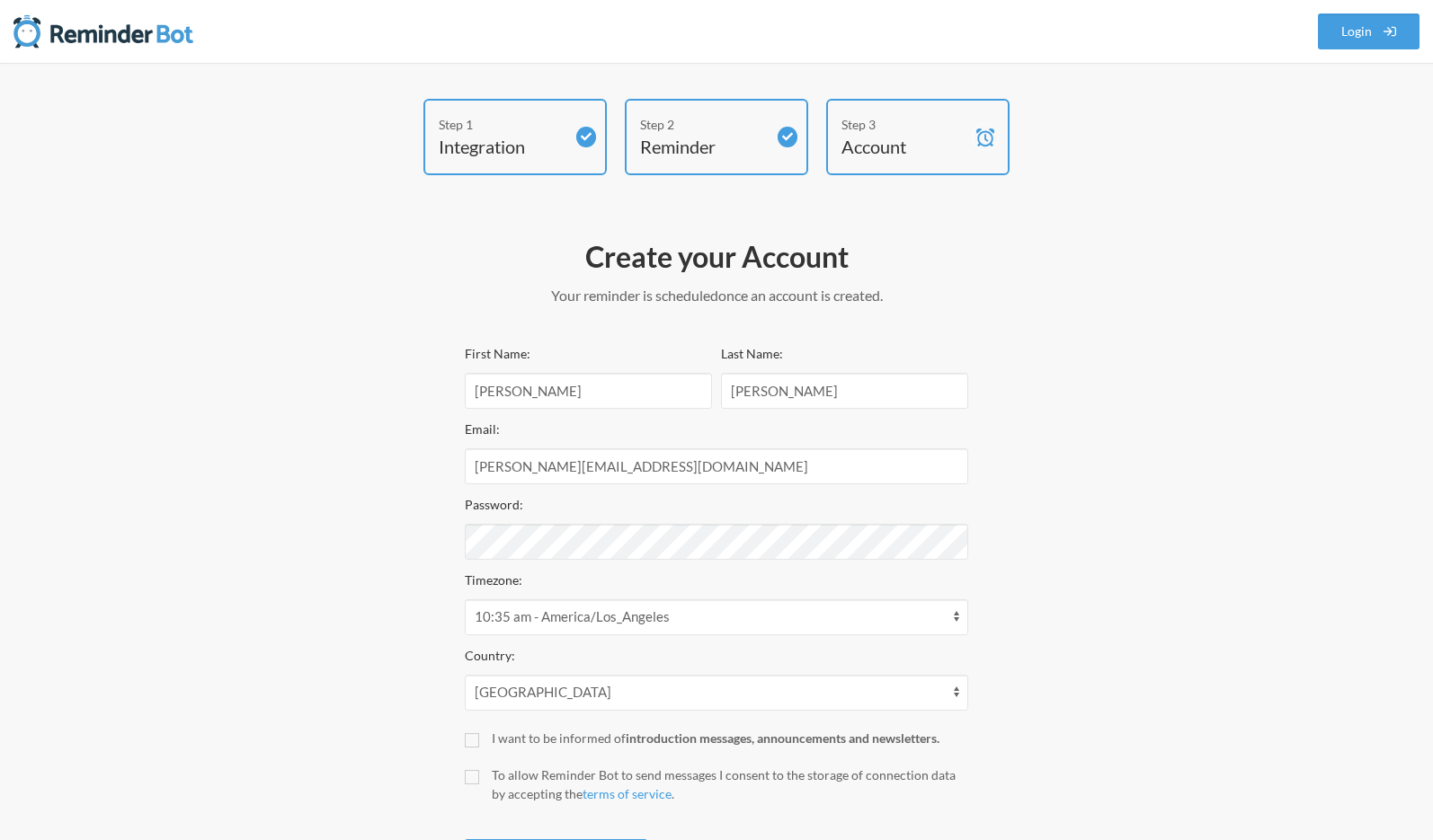
scroll to position [93, 0]
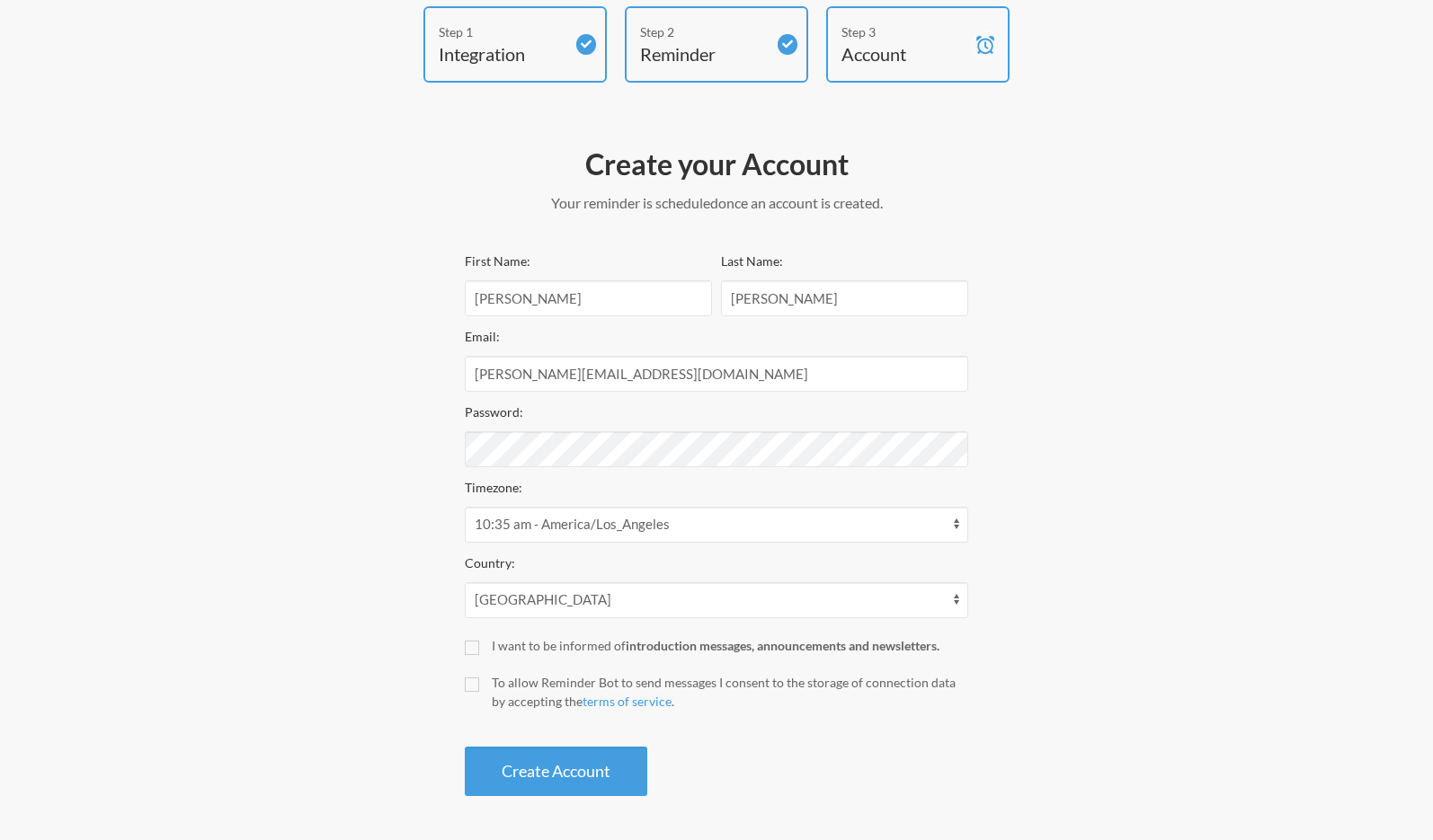
click at [336, 561] on div "Step 1 Integration Step 2 Reminder Step 3 Account Create your Account Your remi…" at bounding box center [716, 405] width 1079 height 798
click at [498, 466] on div "First Name: Christine Last Name: Lee Email: chrislee@arista.com Password: Timez…" at bounding box center [716, 523] width 503 height 547
click at [480, 645] on label "I want to be informed of introduction messages, announcements and newsletters." at bounding box center [716, 645] width 503 height 18
click at [479, 645] on input "I want to be informed of introduction messages, announcements and newsletters." at bounding box center [472, 647] width 15 height 15
click at [481, 645] on label "I want to be informed of introduction messages, announcements and newsletters." at bounding box center [716, 645] width 503 height 18
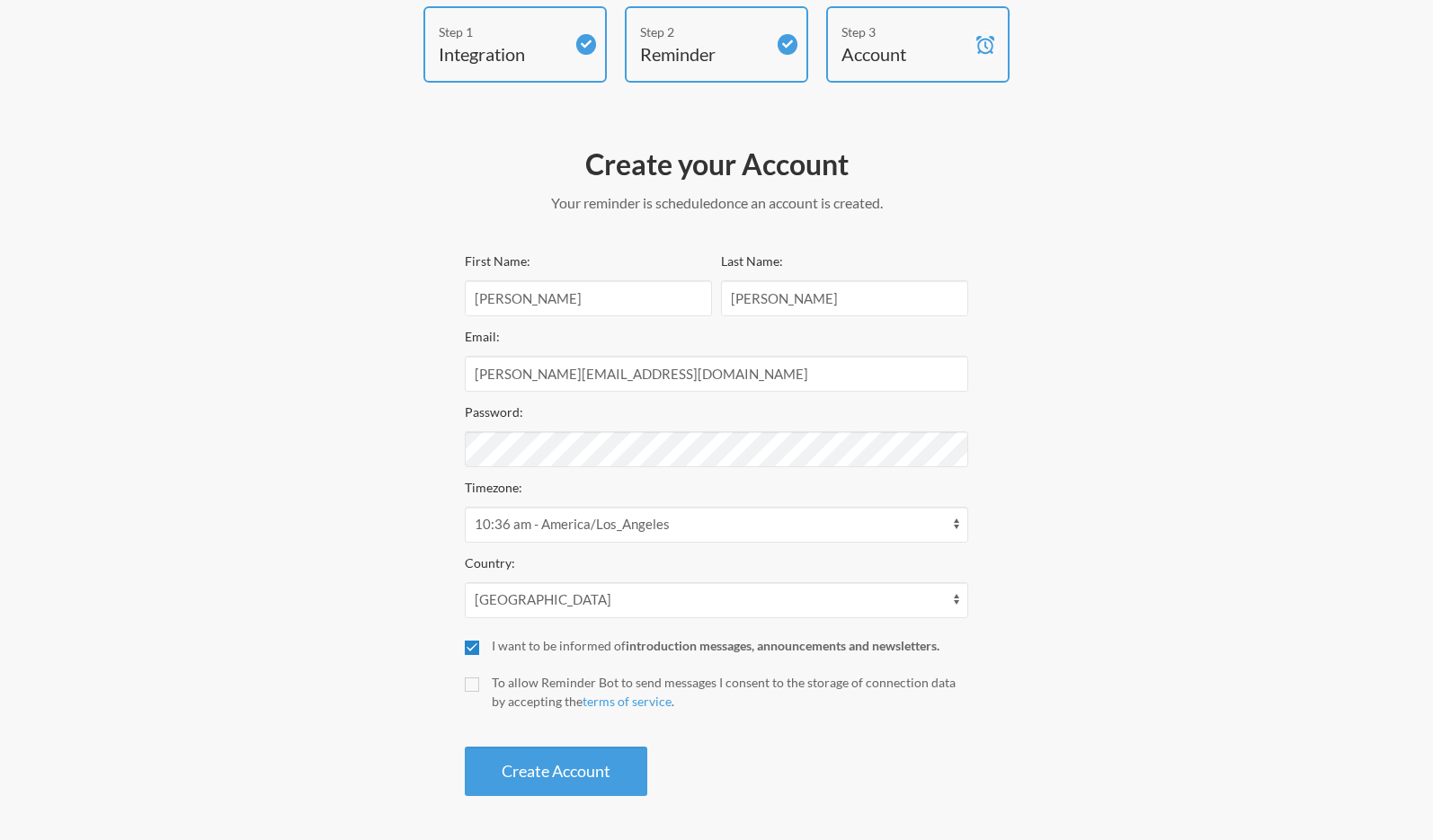
click at [479, 645] on input "I want to be informed of introduction messages, announcements and newsletters." at bounding box center [472, 647] width 15 height 15
checkbox input "false"
click at [477, 684] on input "To allow Reminder Bot to send messages I consent to the storage of connection d…" at bounding box center [472, 684] width 15 height 15
checkbox input "true"
click at [541, 769] on button "Create Account" at bounding box center [556, 771] width 182 height 49
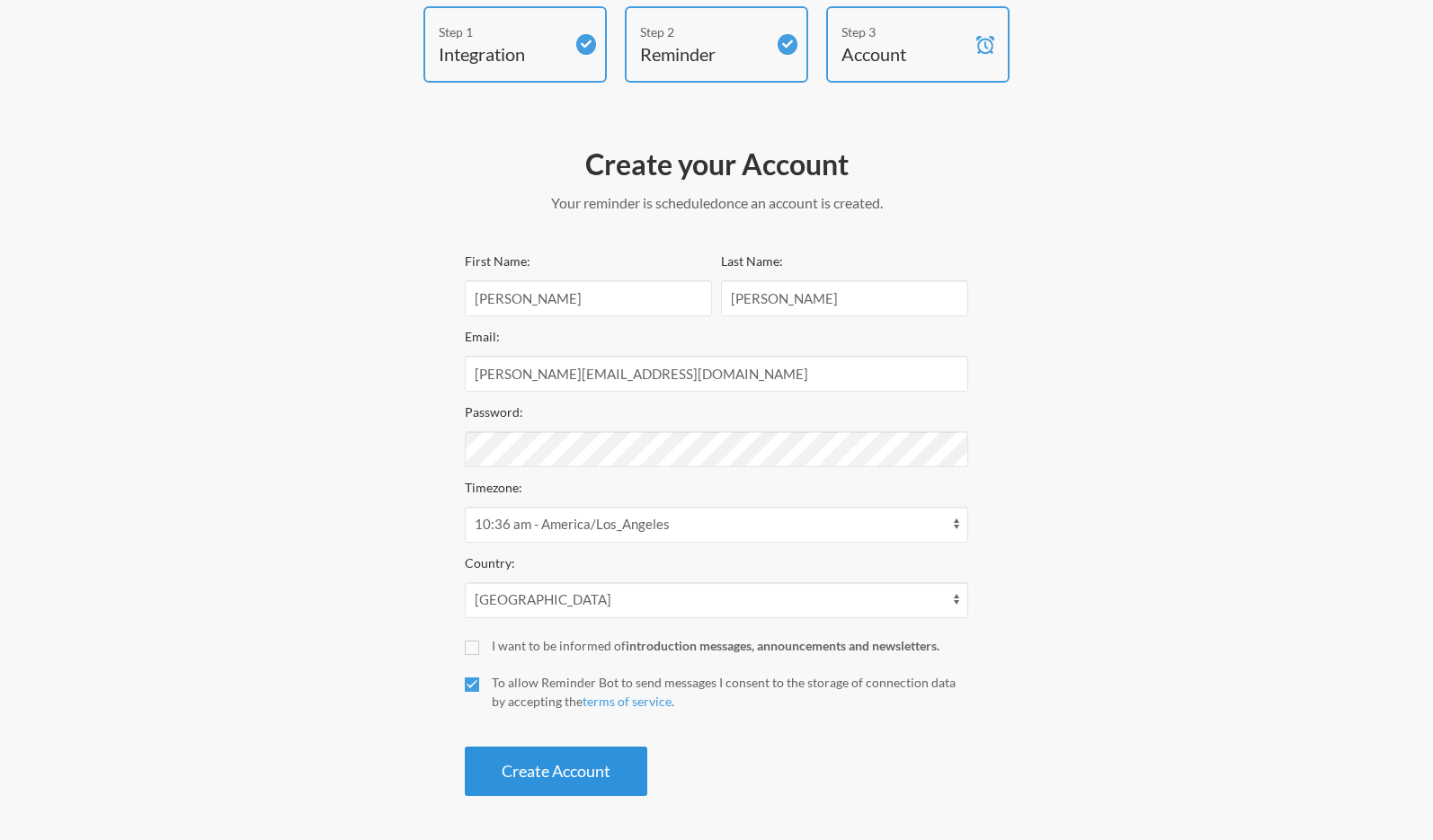
scroll to position [25, 0]
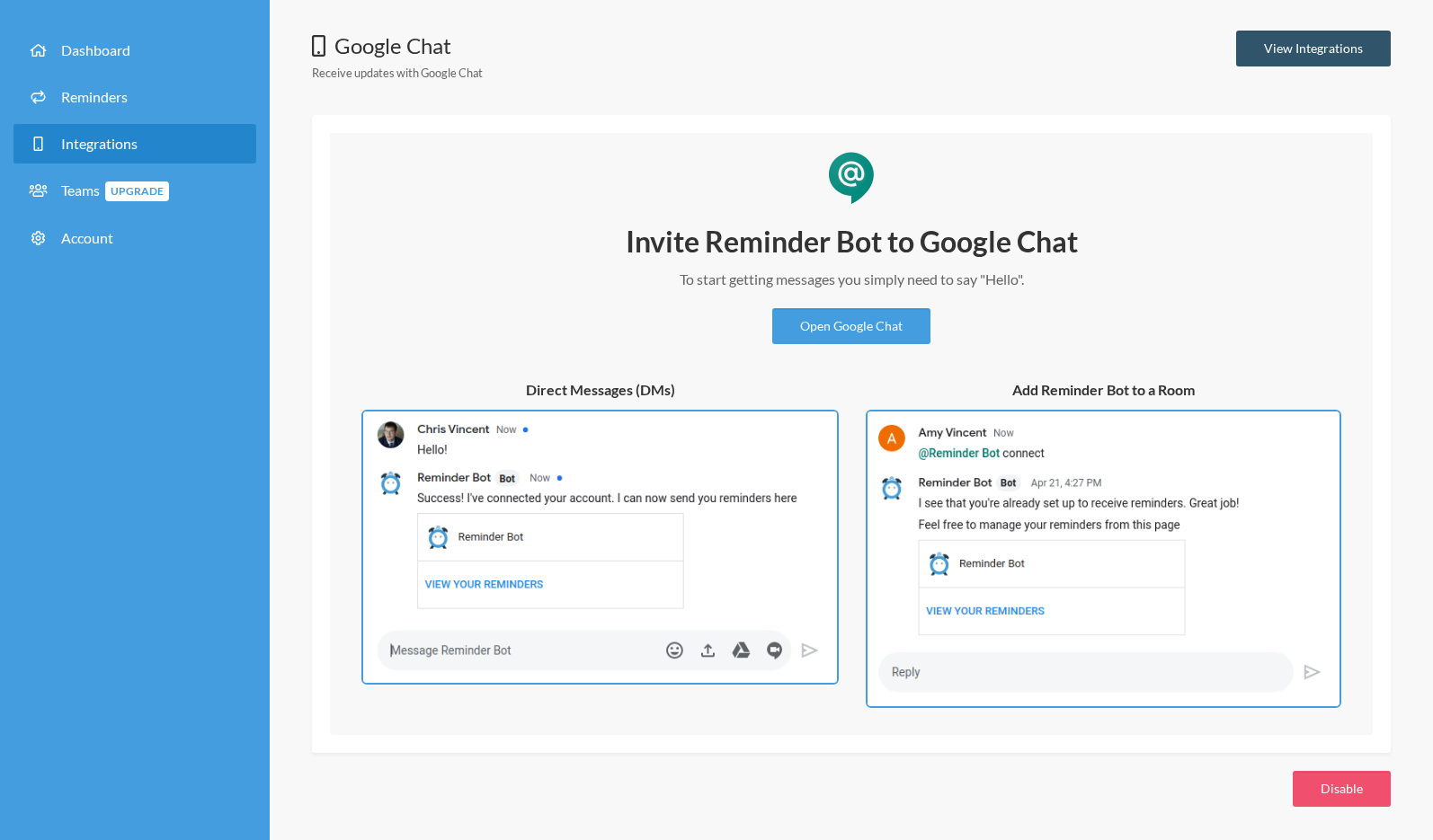
scroll to position [70, 0]
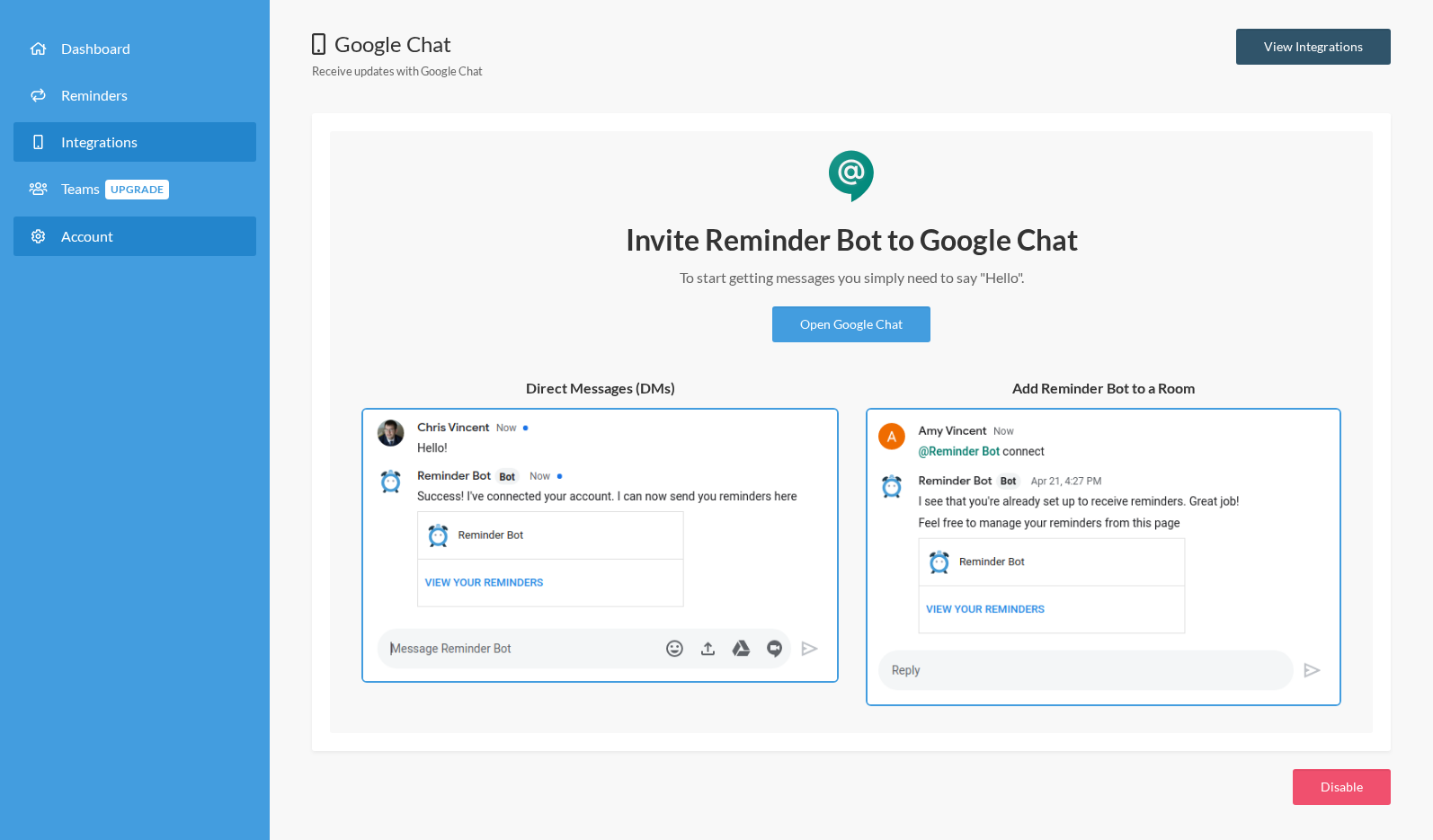
click at [159, 233] on link "Account" at bounding box center [135, 236] width 243 height 40
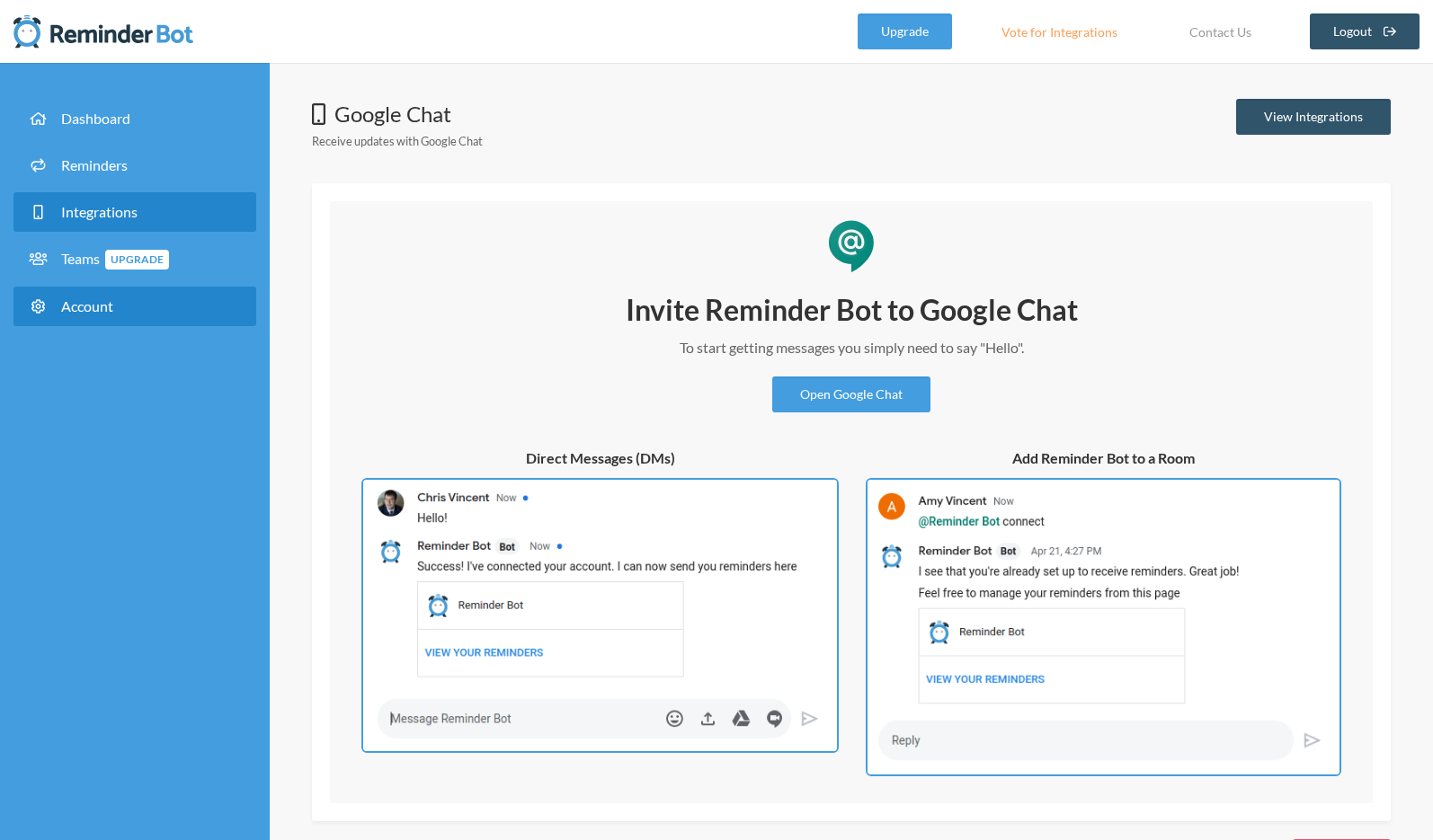
select select "**"
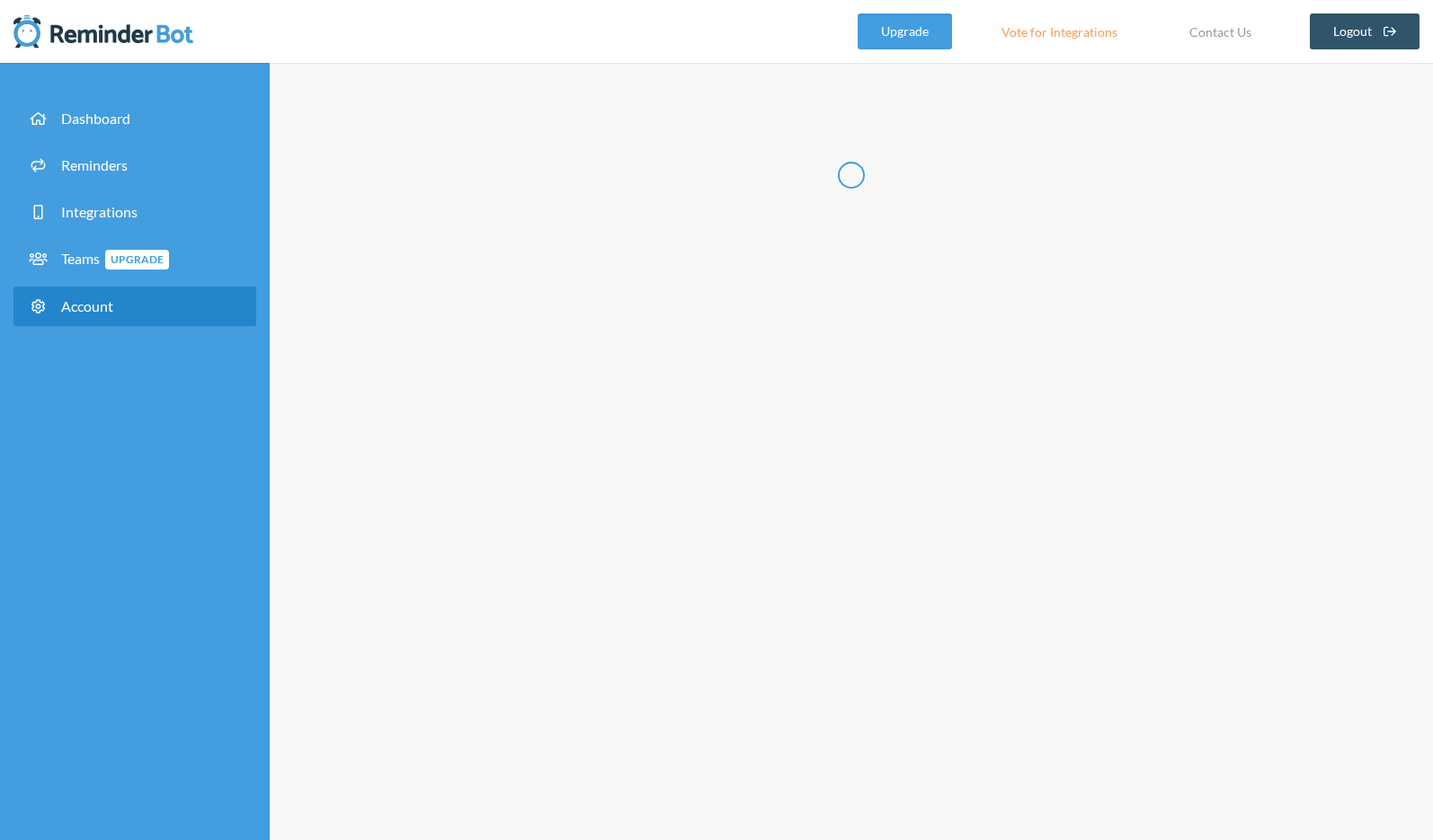
type input "*********"
type input "***"
type input "**********"
select select "**"
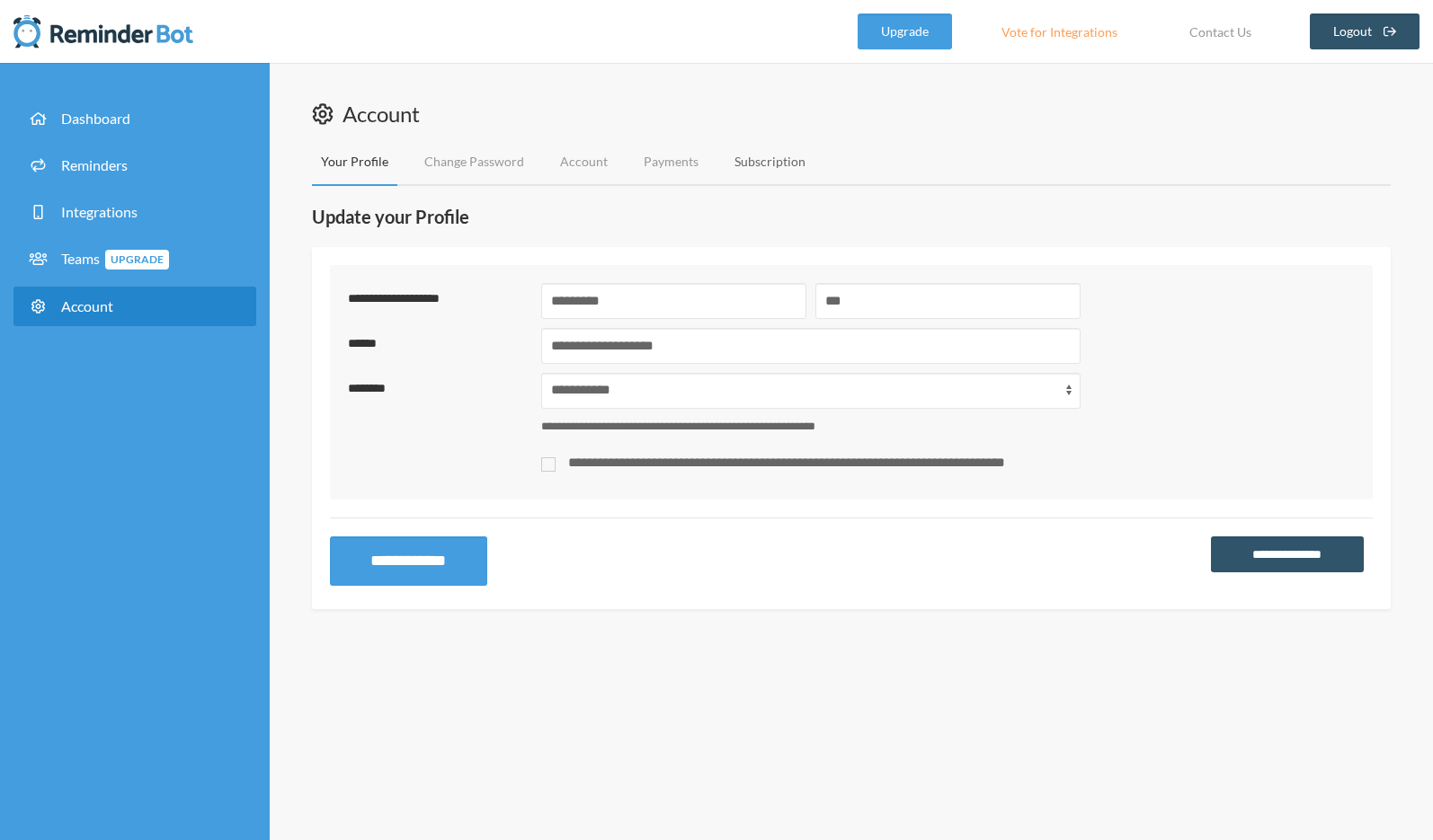
click at [785, 159] on link "Subscription" at bounding box center [770, 162] width 89 height 47
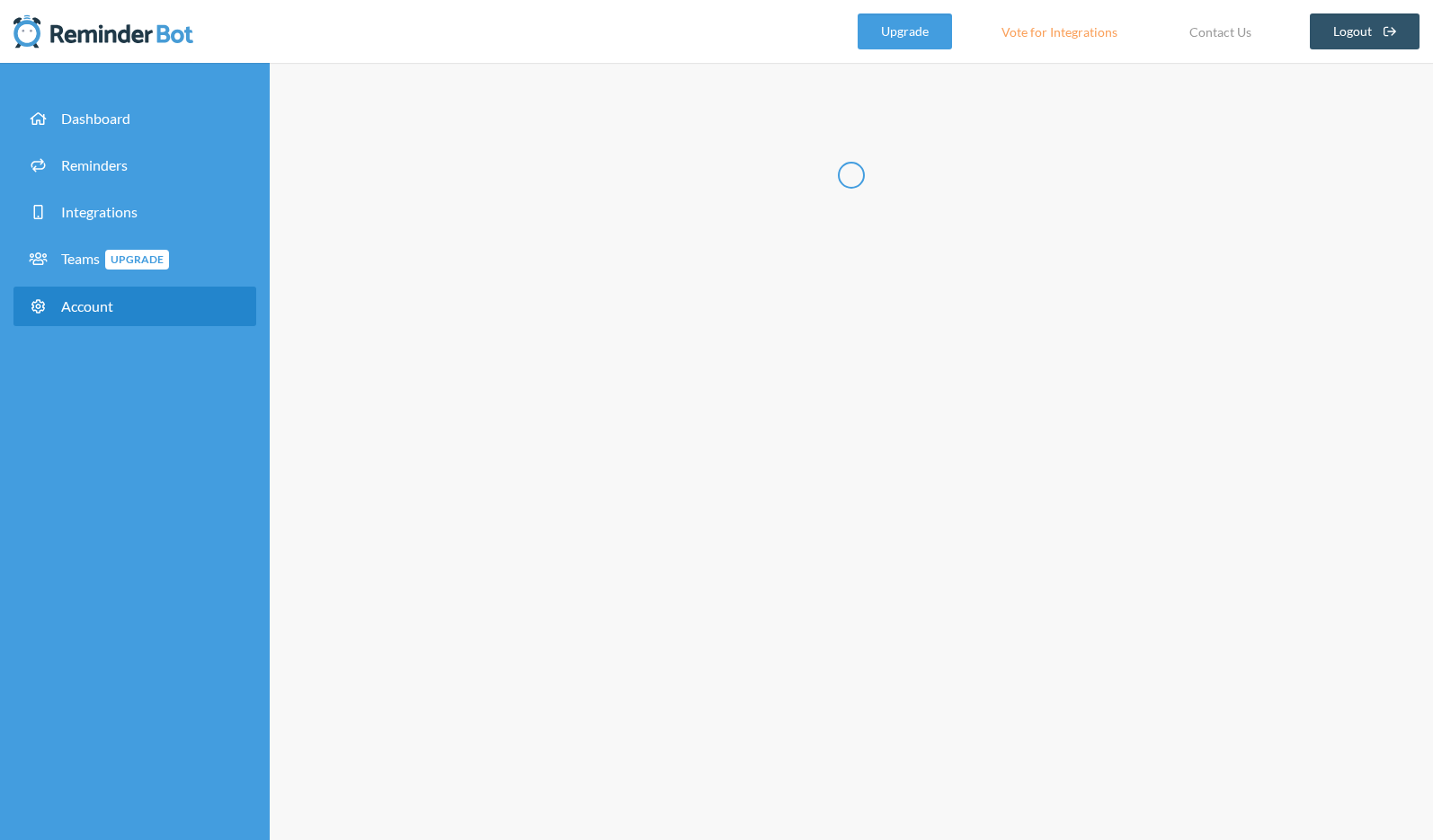
type input "*********"
type input "***"
type input "**********"
select select "**"
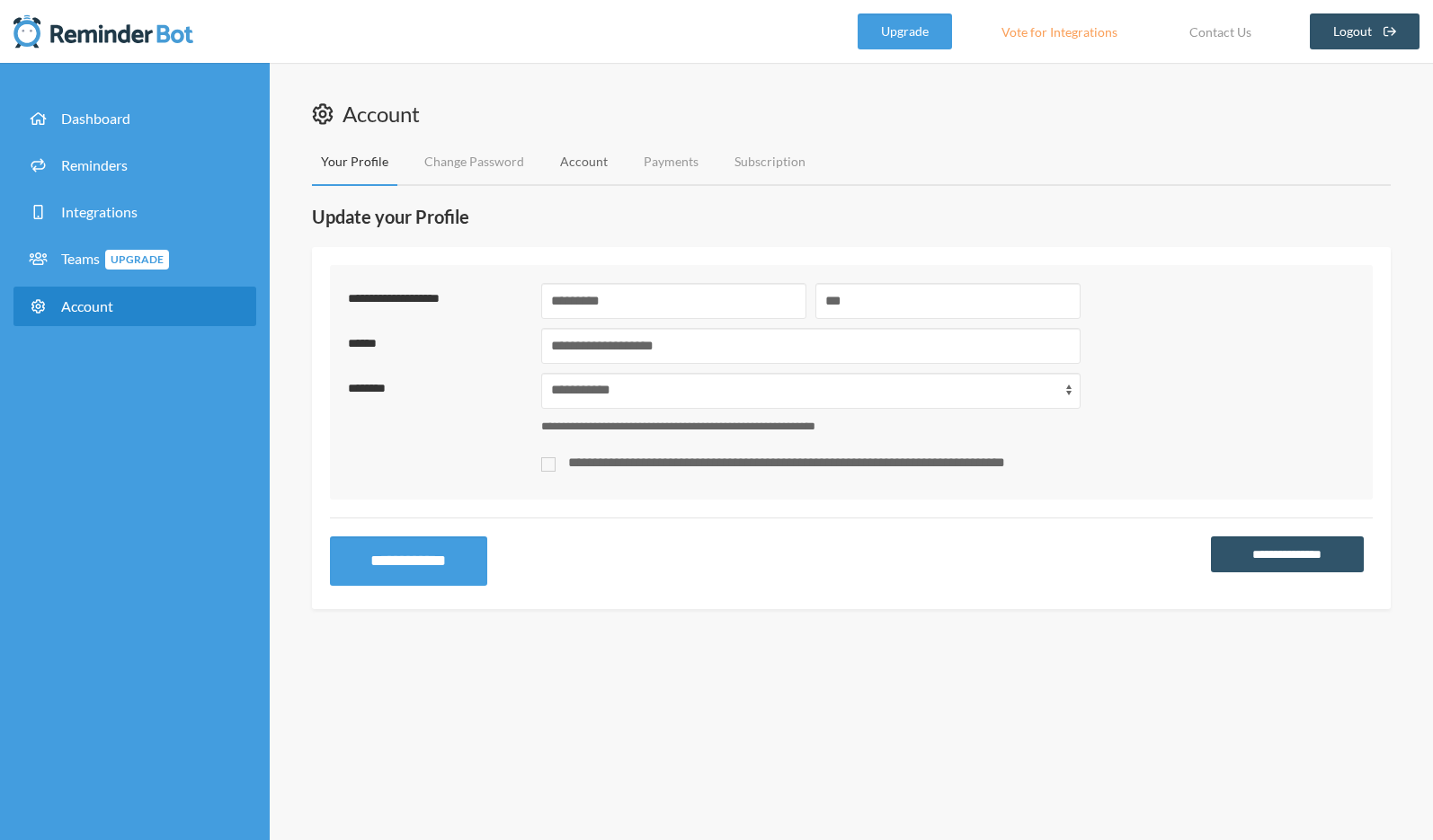
click at [573, 164] on link "Account" at bounding box center [584, 162] width 66 height 47
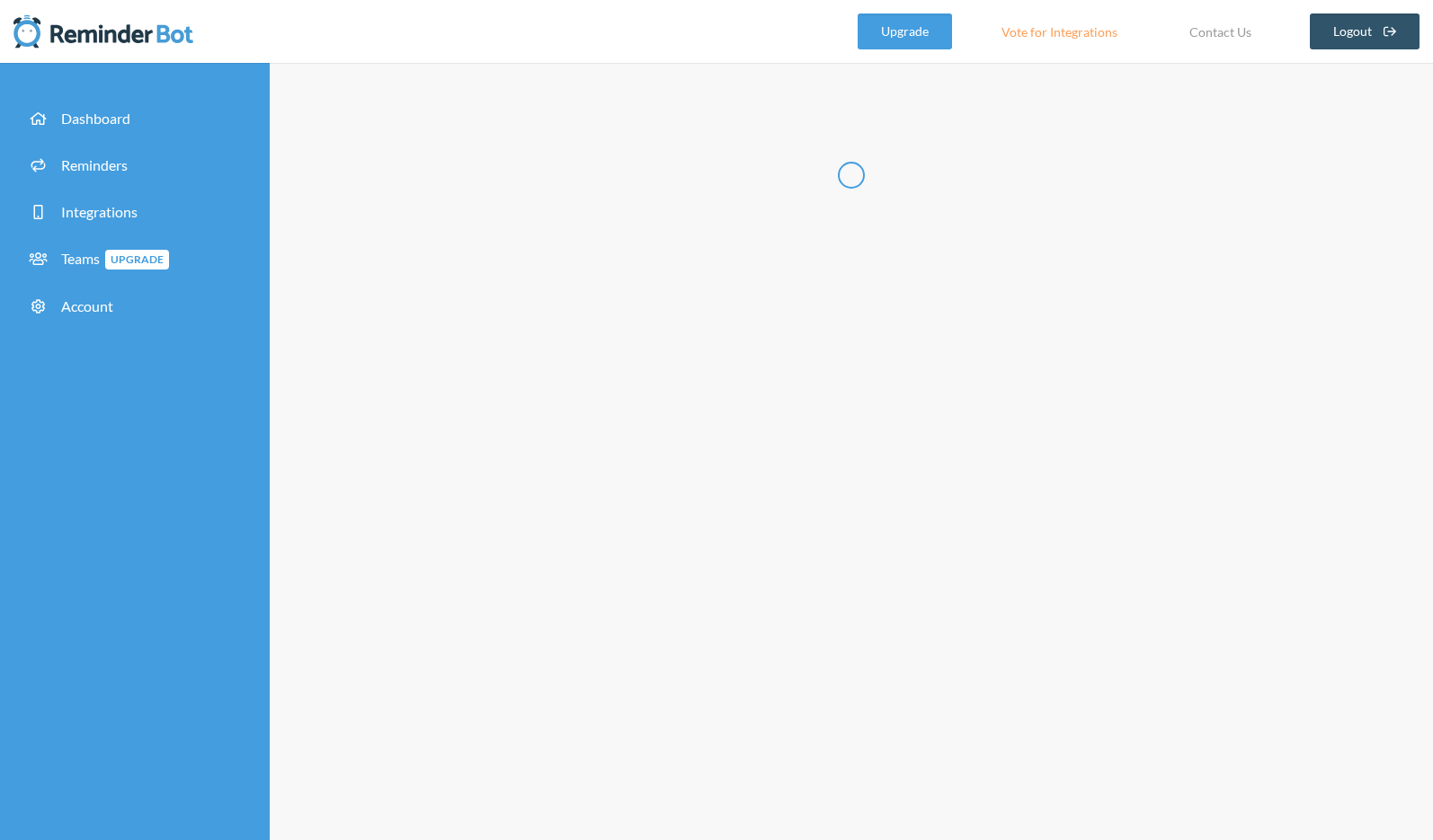
type input "**********"
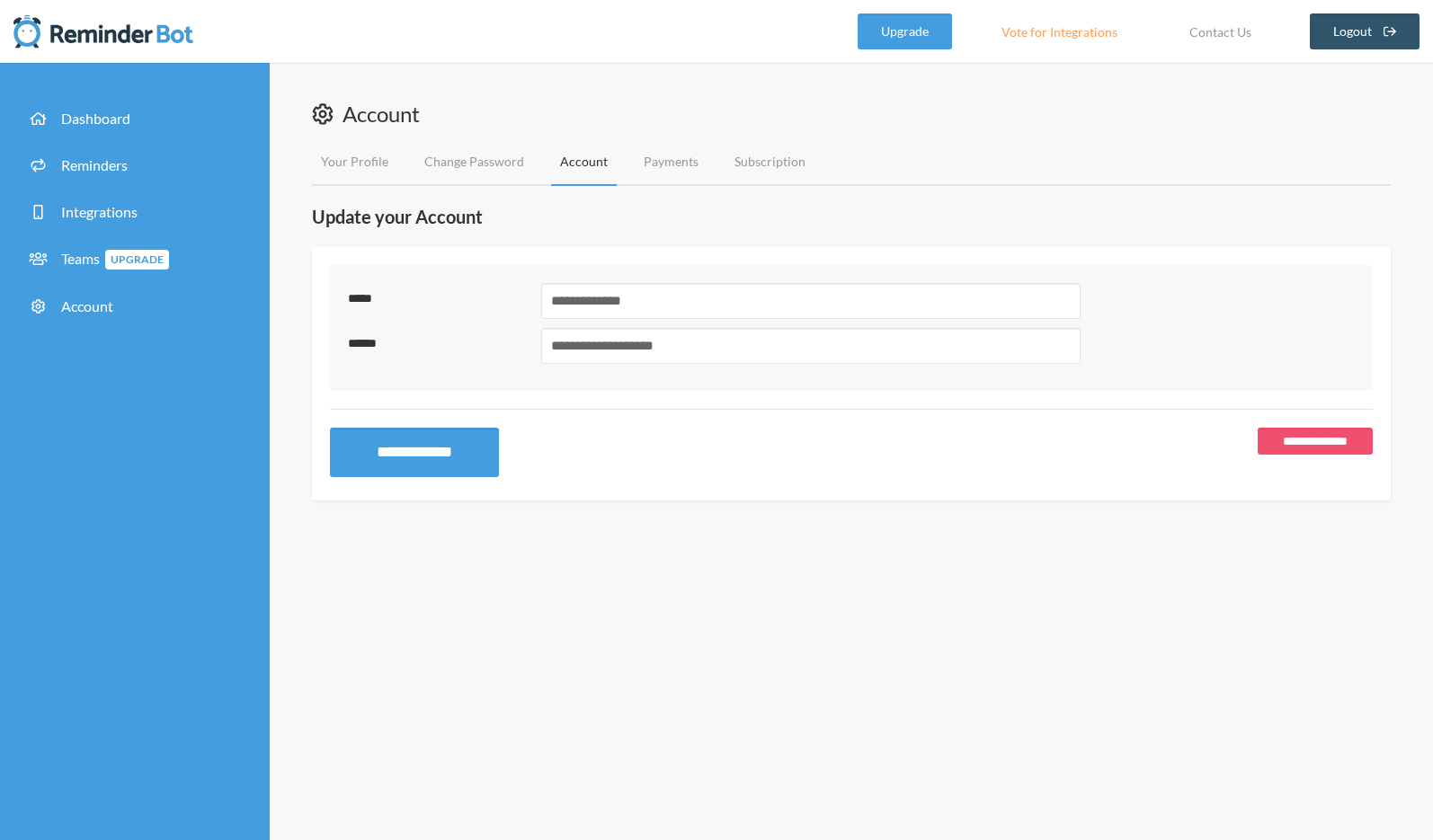
click at [1313, 420] on div "**********" at bounding box center [851, 374] width 1079 height 254
click at [1313, 439] on link "**********" at bounding box center [1315, 441] width 115 height 27
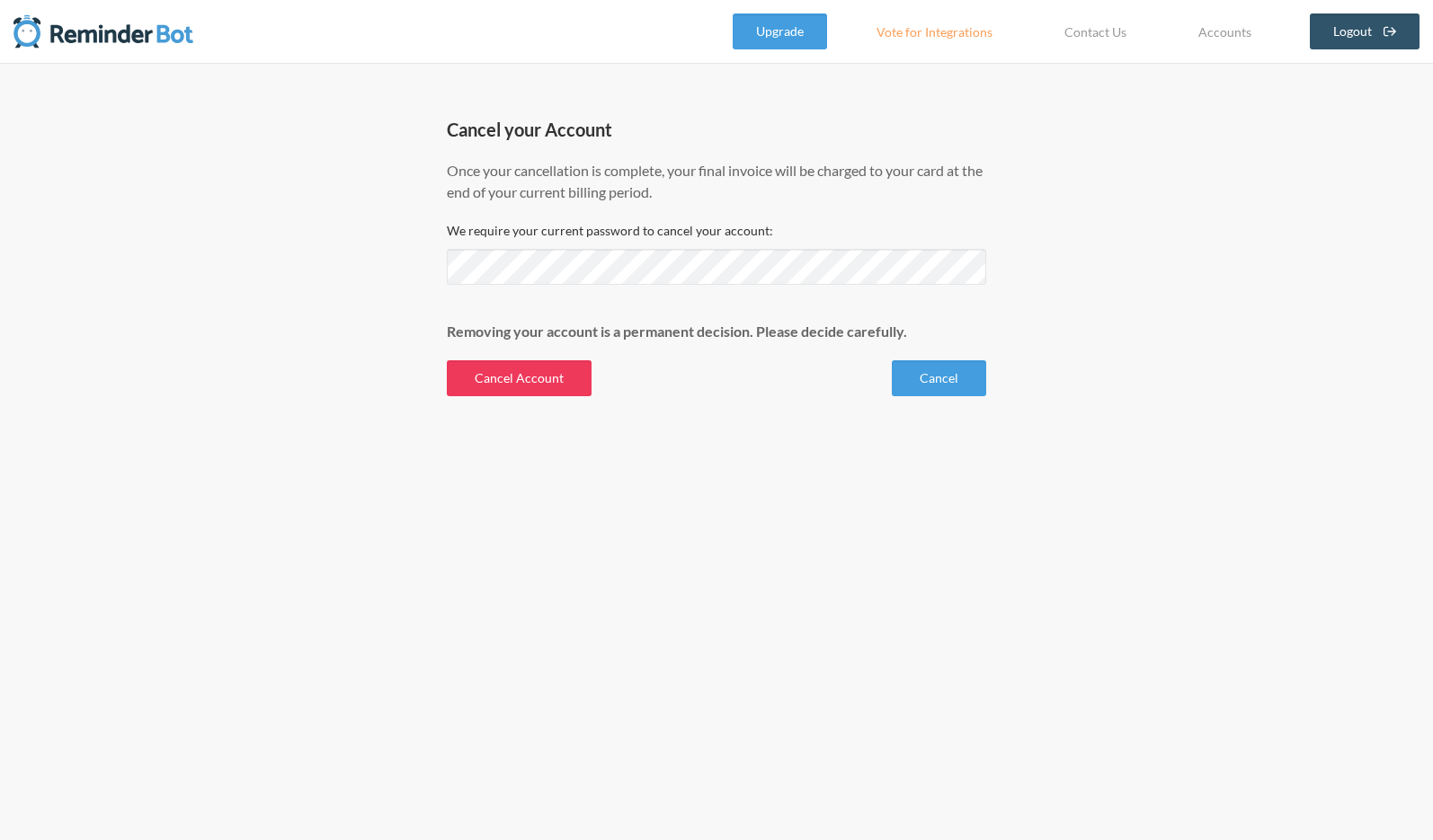
click at [482, 371] on button "Cancel Account" at bounding box center [518, 377] width 144 height 36
click at [534, 381] on button "Cancel Account" at bounding box center [518, 377] width 144 height 36
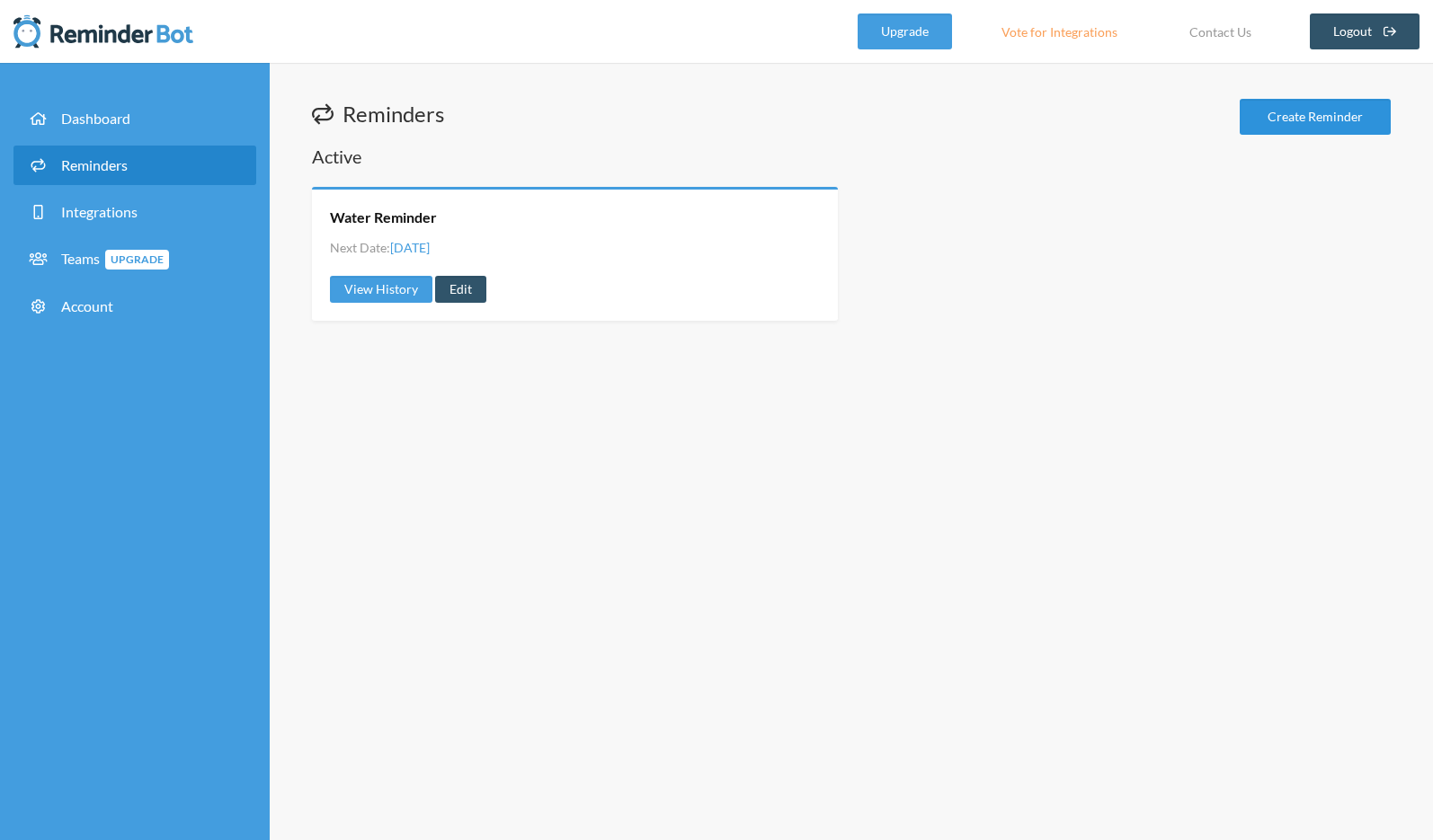
click at [1307, 120] on link "Create Reminder" at bounding box center [1315, 116] width 151 height 36
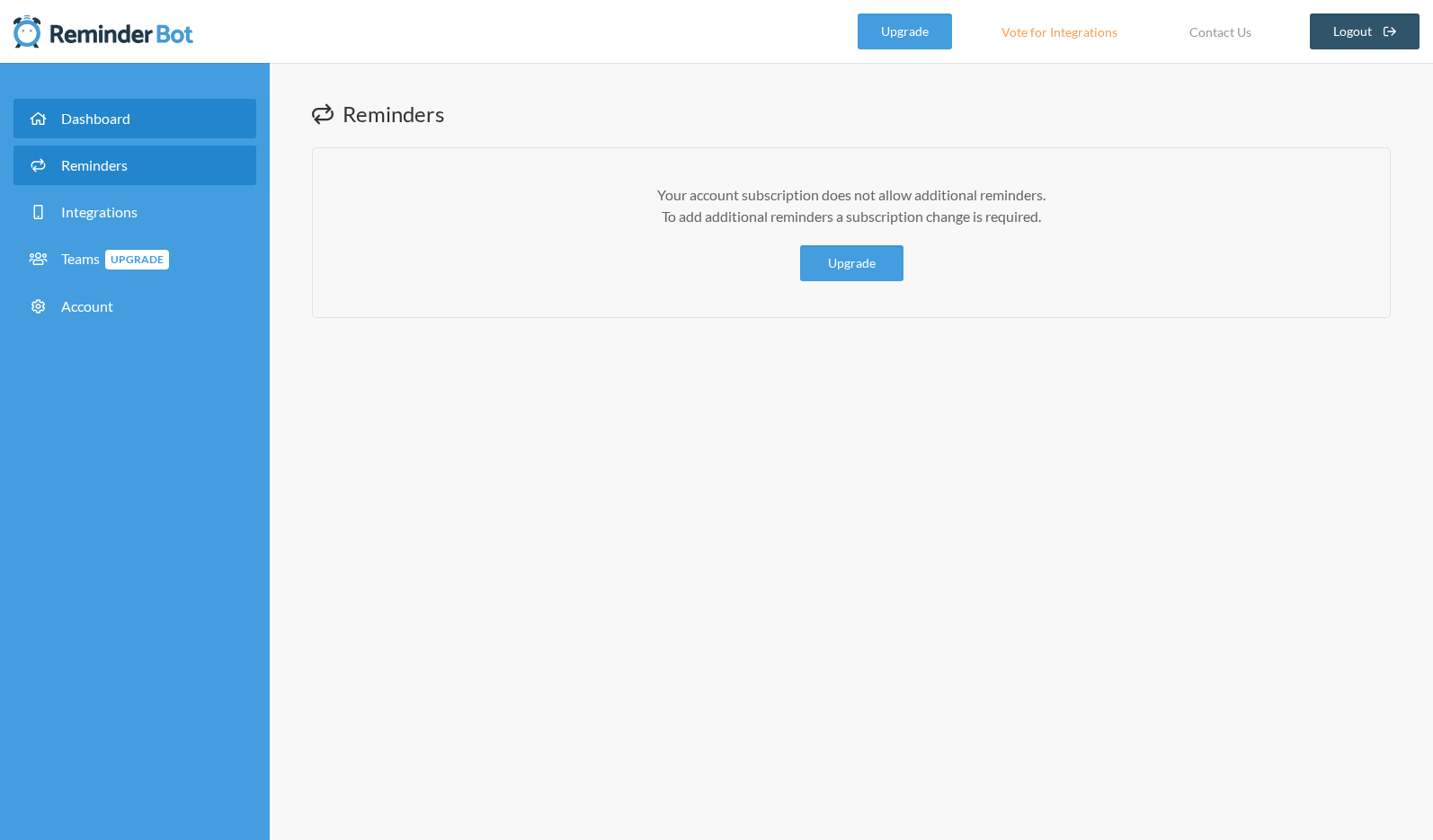
click at [107, 118] on span "Dashboard" at bounding box center [95, 118] width 69 height 17
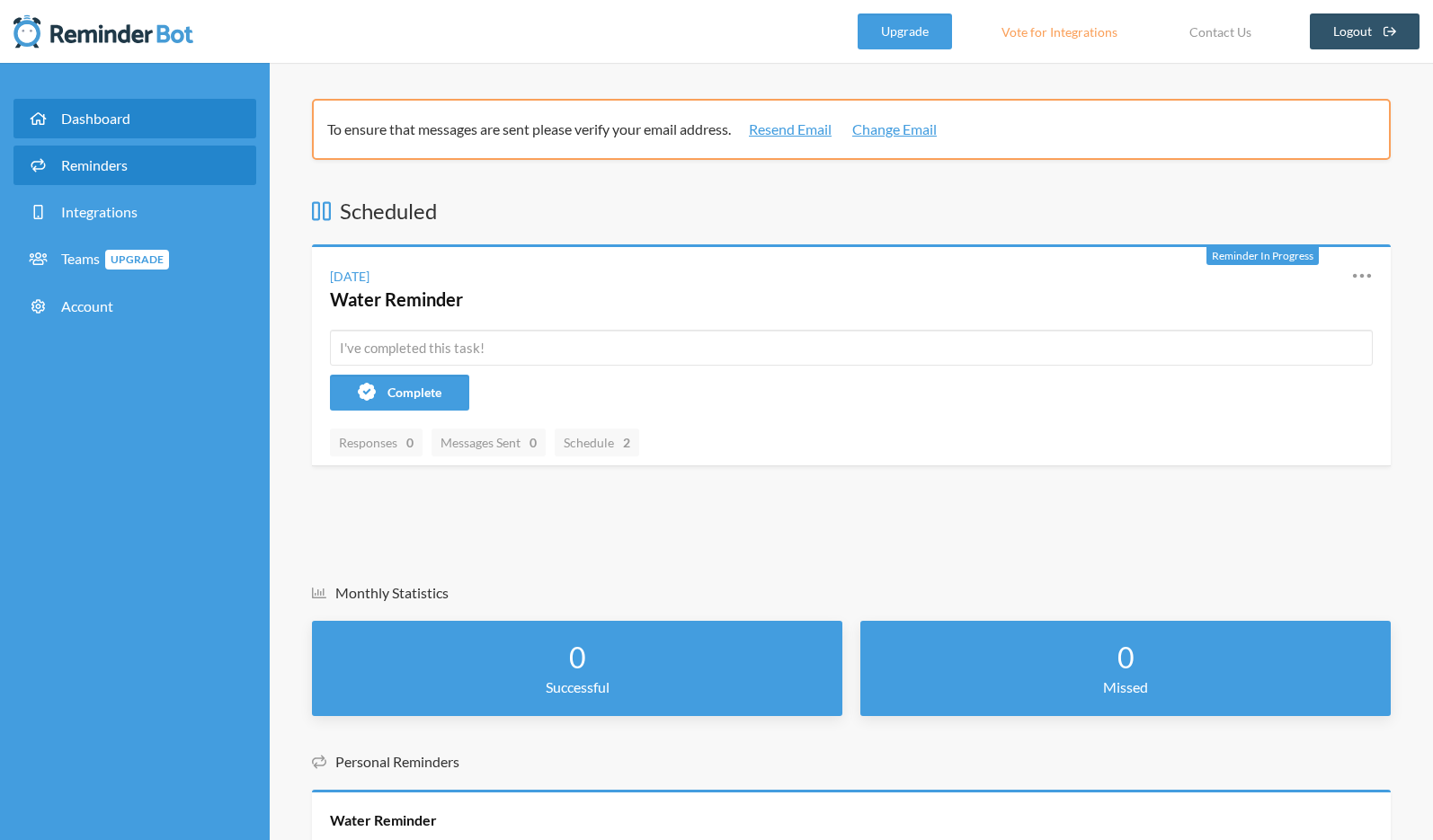
click at [91, 158] on span "Reminders" at bounding box center [94, 165] width 67 height 17
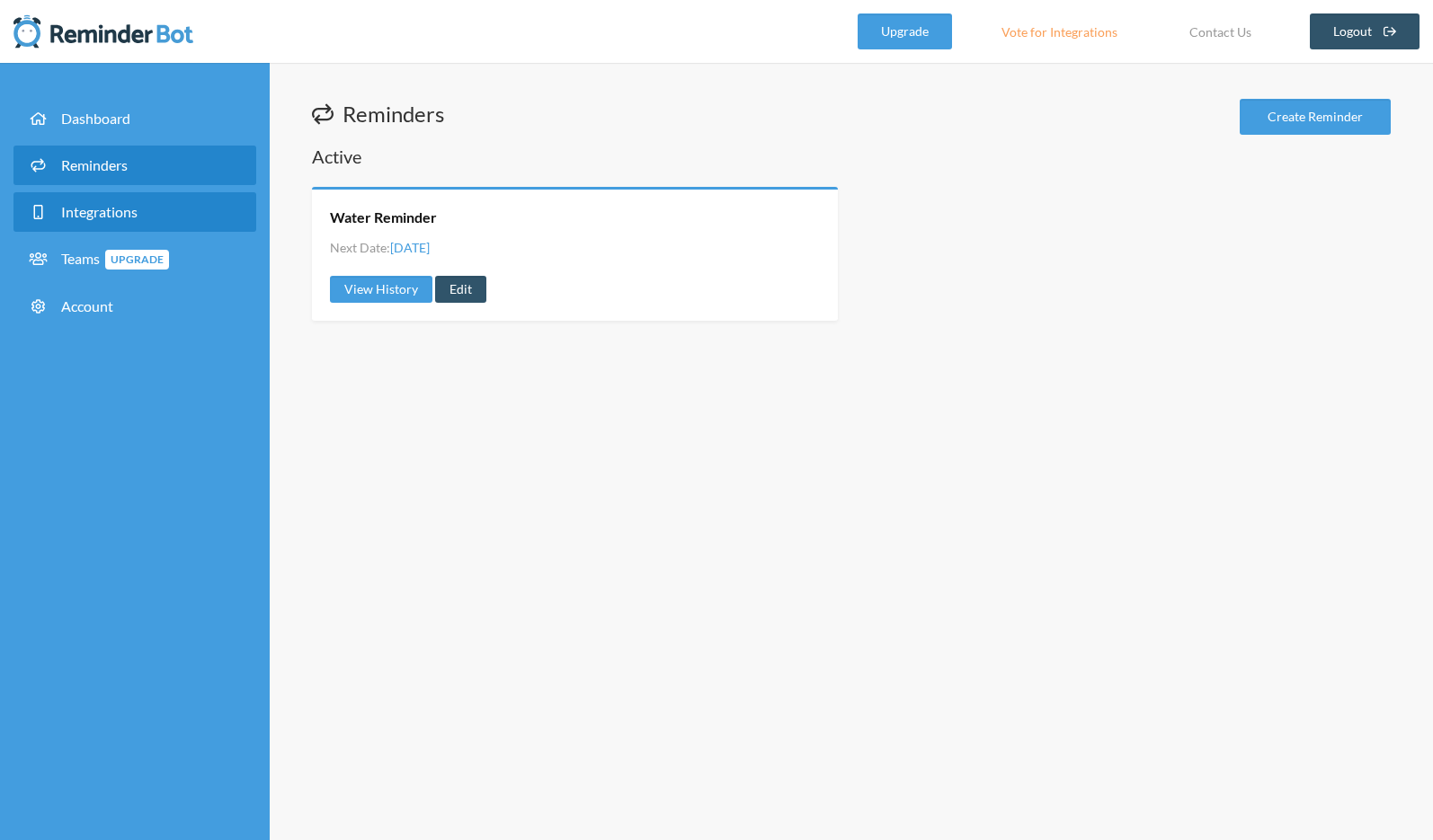
click at [76, 219] on span "Integrations" at bounding box center [99, 212] width 76 height 17
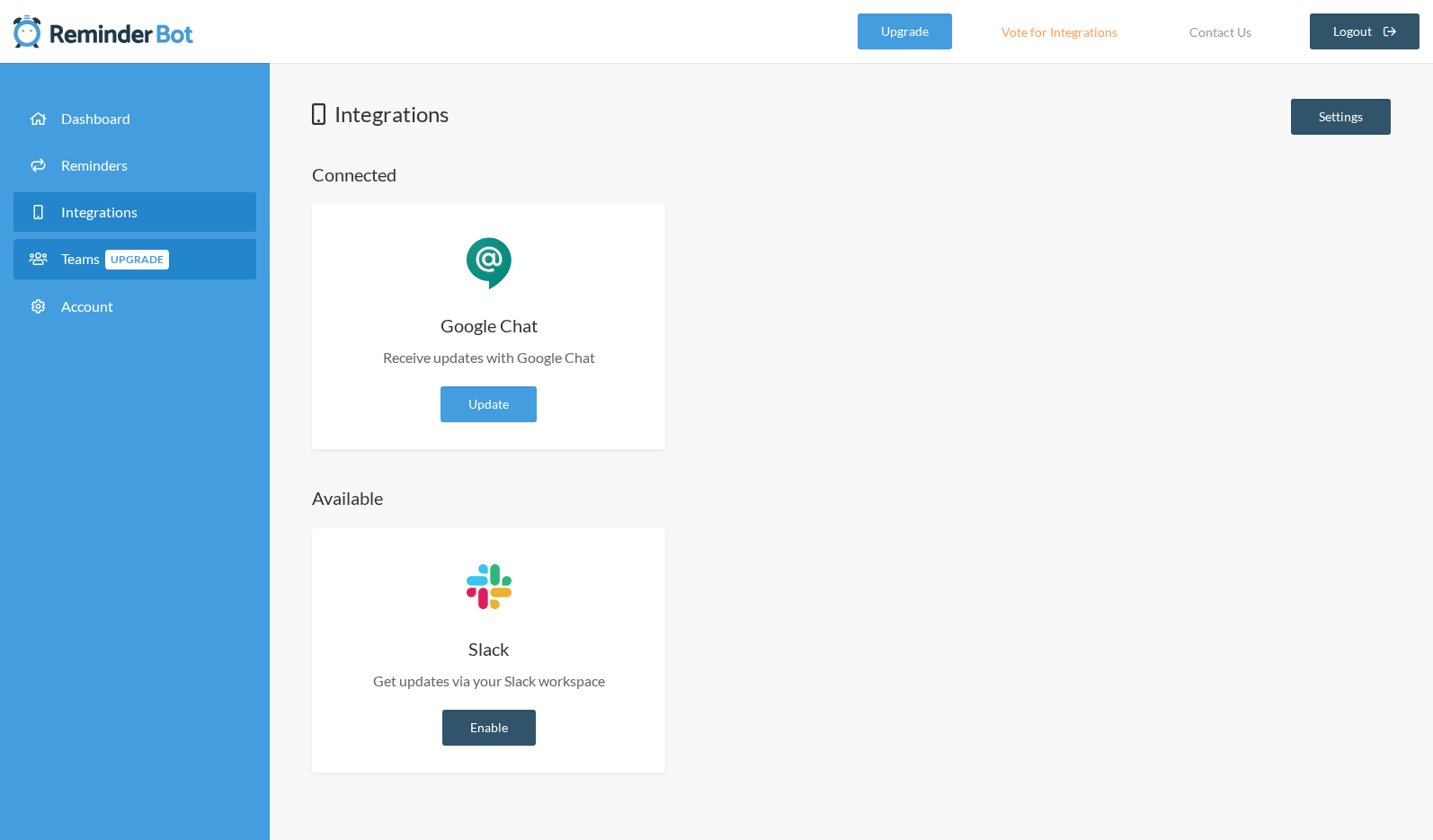
click at [74, 264] on span "Teams Upgrade" at bounding box center [114, 258] width 107 height 17
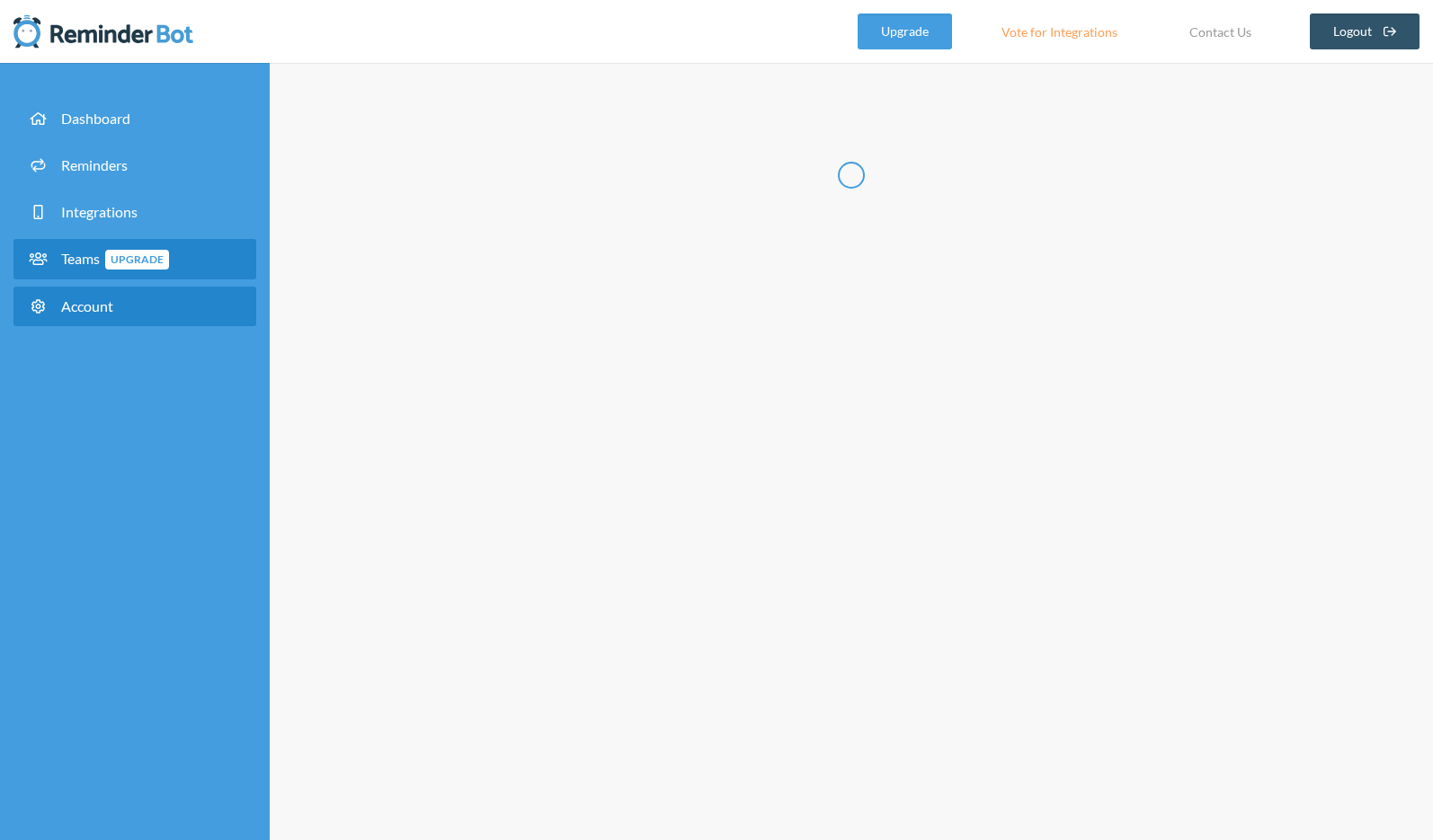
click at [79, 315] on link "Account" at bounding box center [135, 306] width 243 height 40
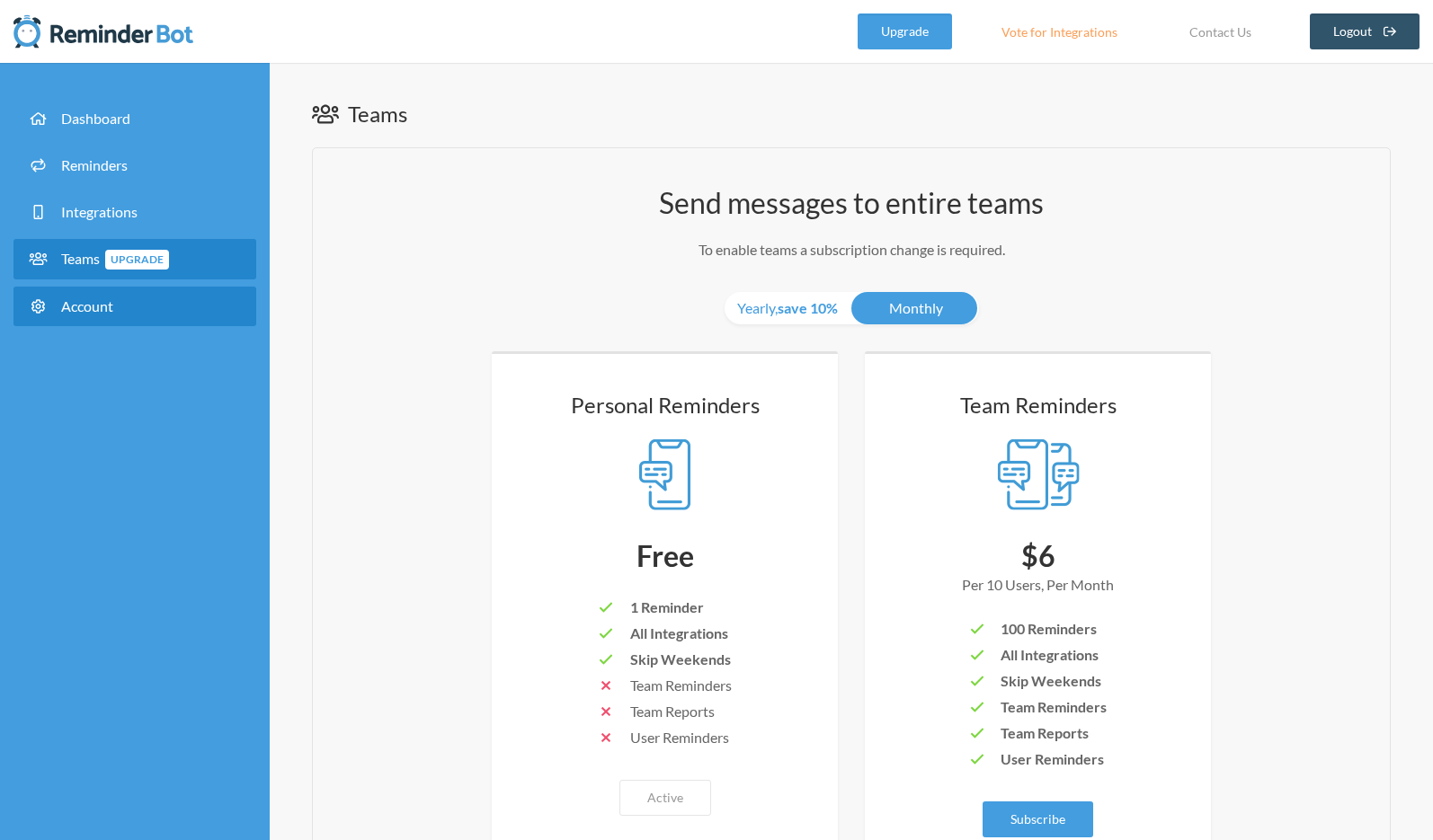
select select "**"
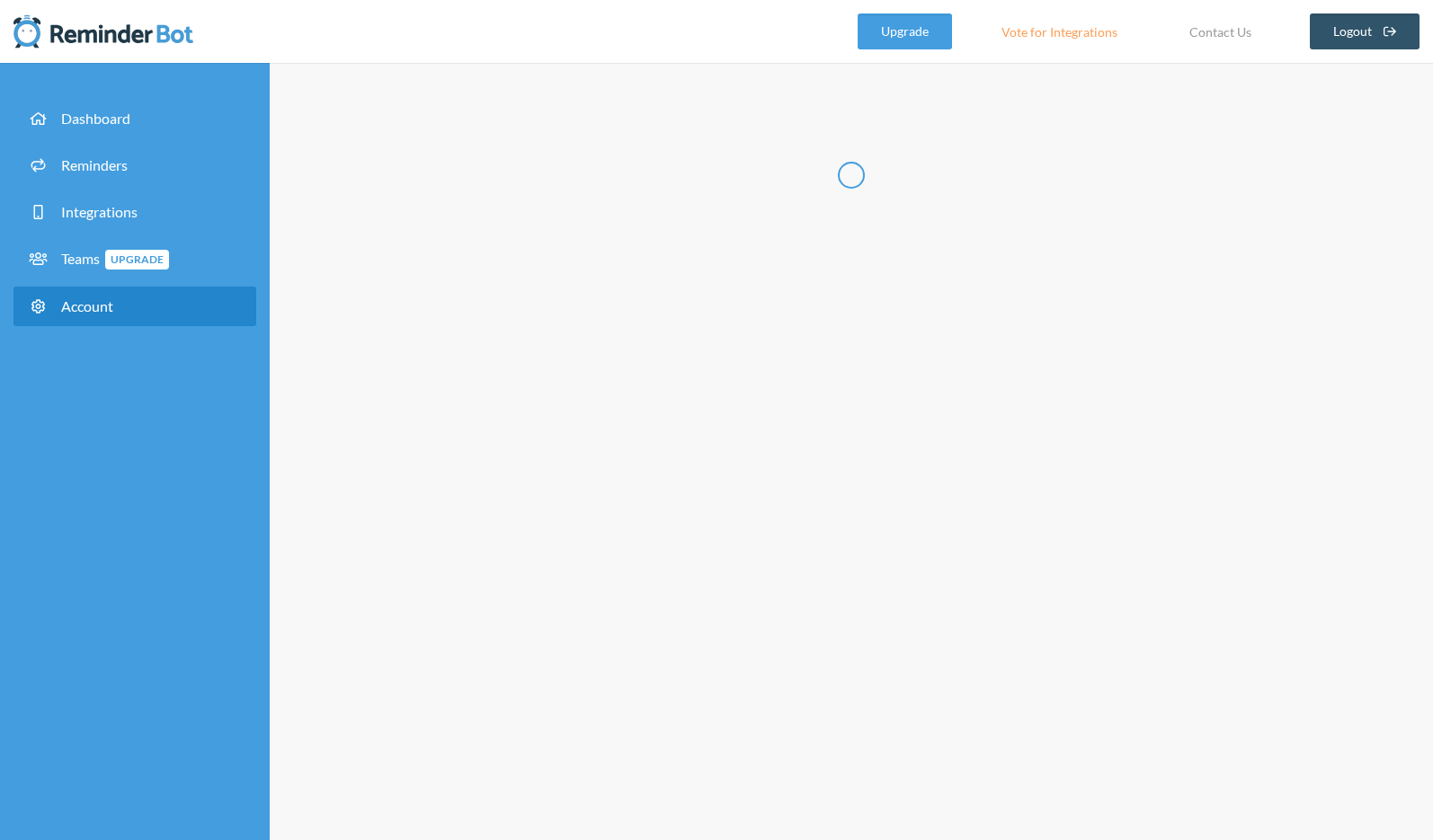
type input "*********"
type input "***"
type input "**********"
select select "**"
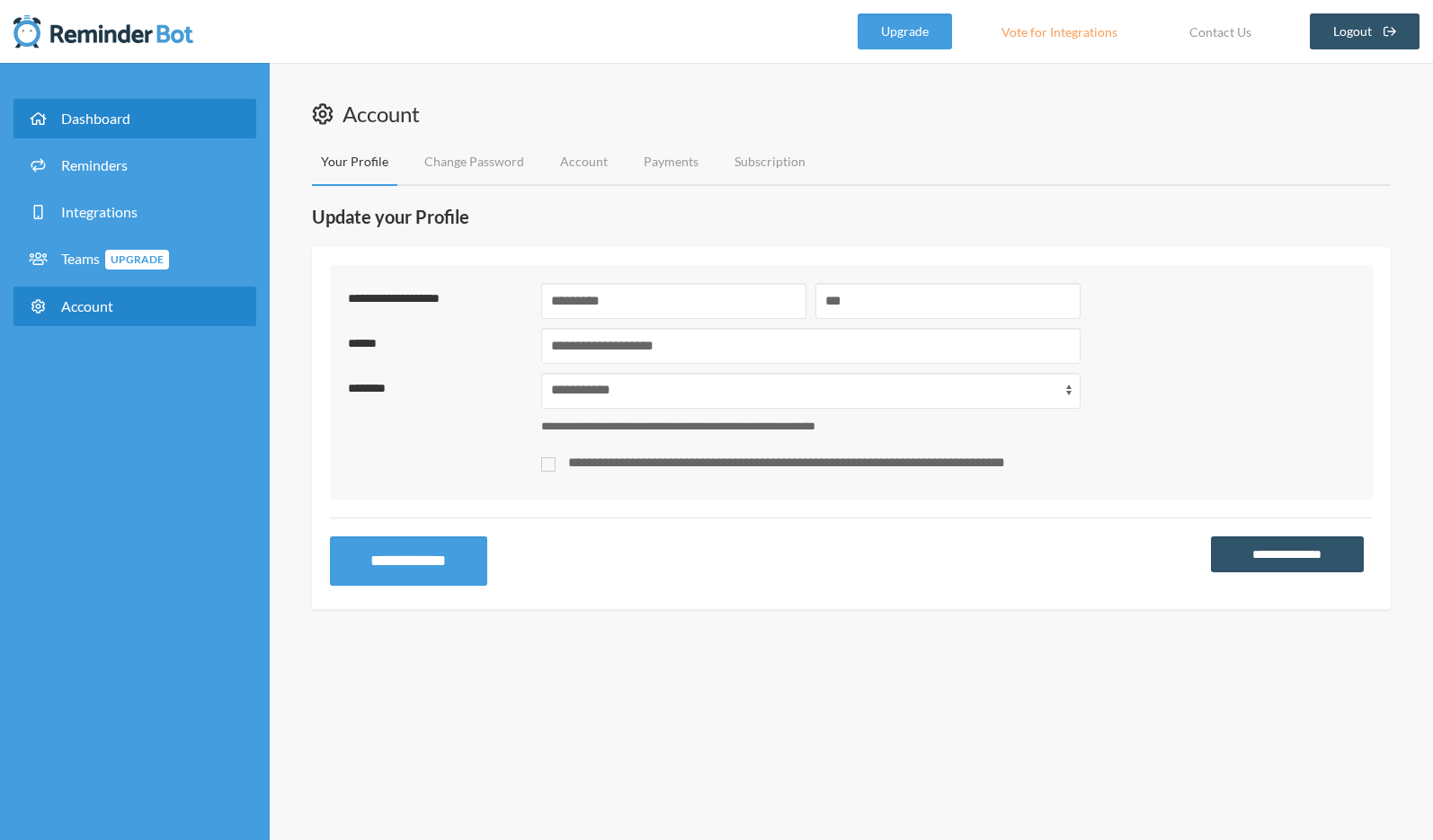
click at [112, 126] on span "Dashboard" at bounding box center [95, 118] width 69 height 17
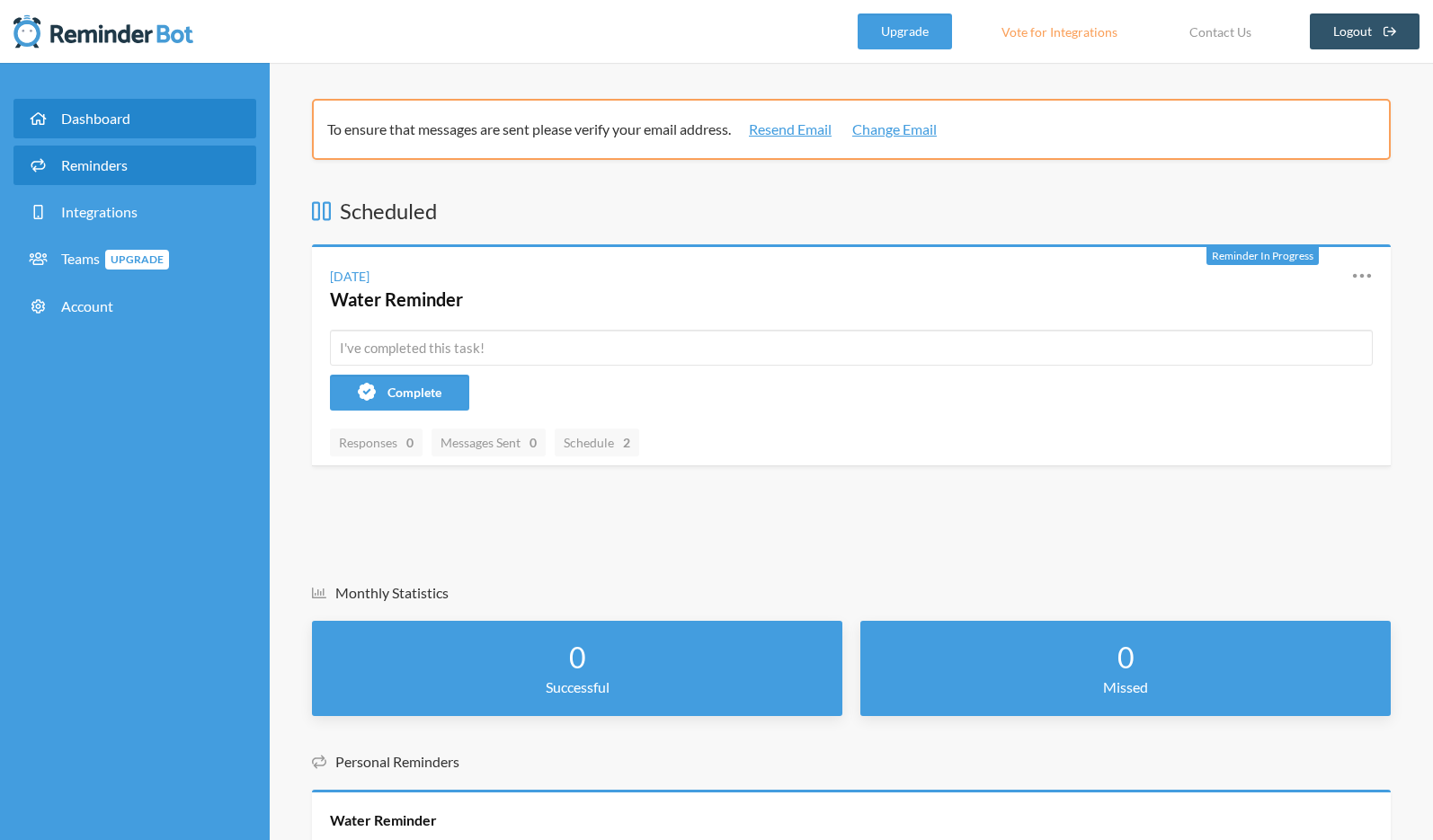
click at [159, 175] on link "Reminders" at bounding box center [135, 165] width 243 height 40
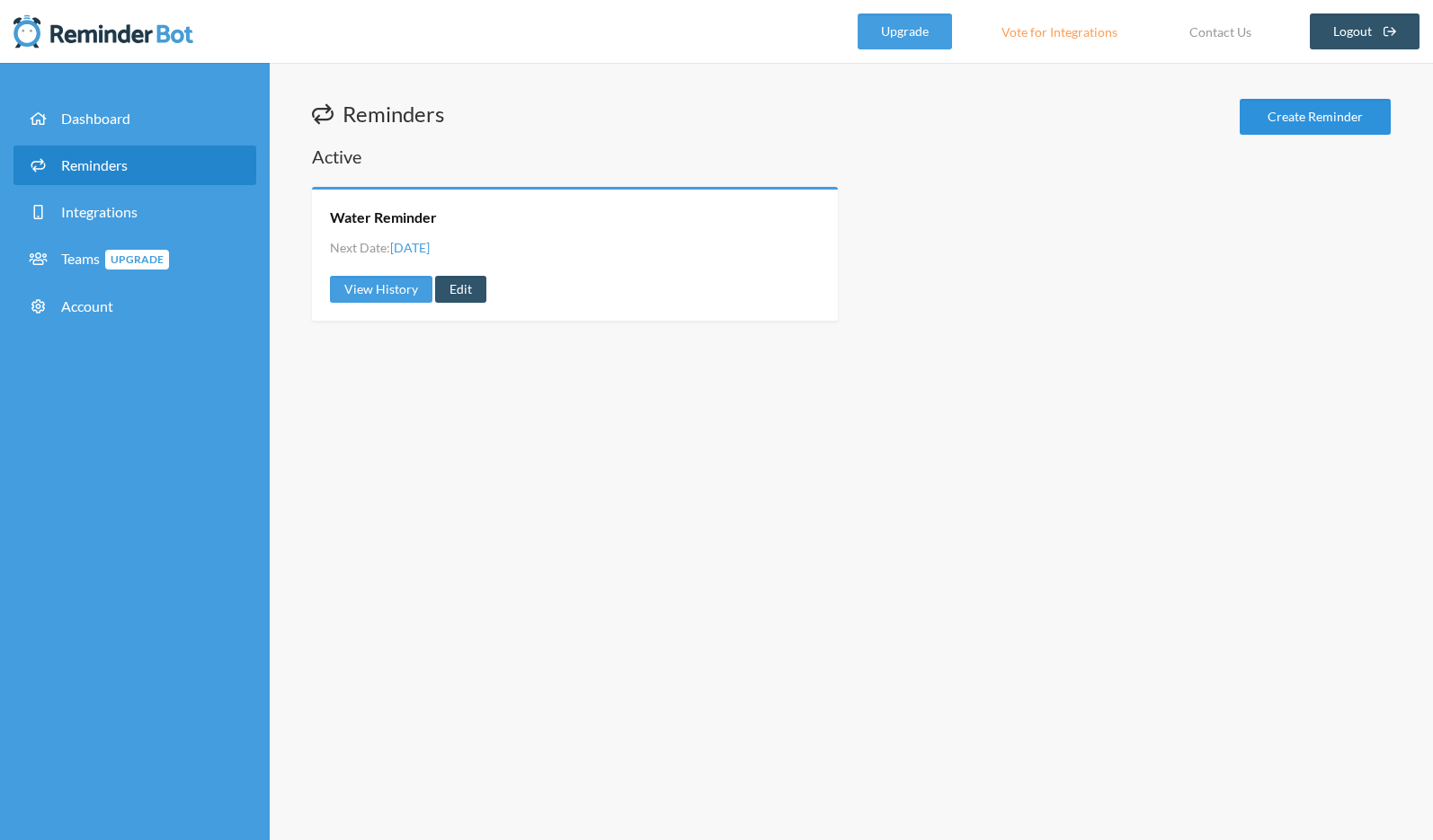
click at [1326, 126] on link "Create Reminder" at bounding box center [1315, 116] width 151 height 36
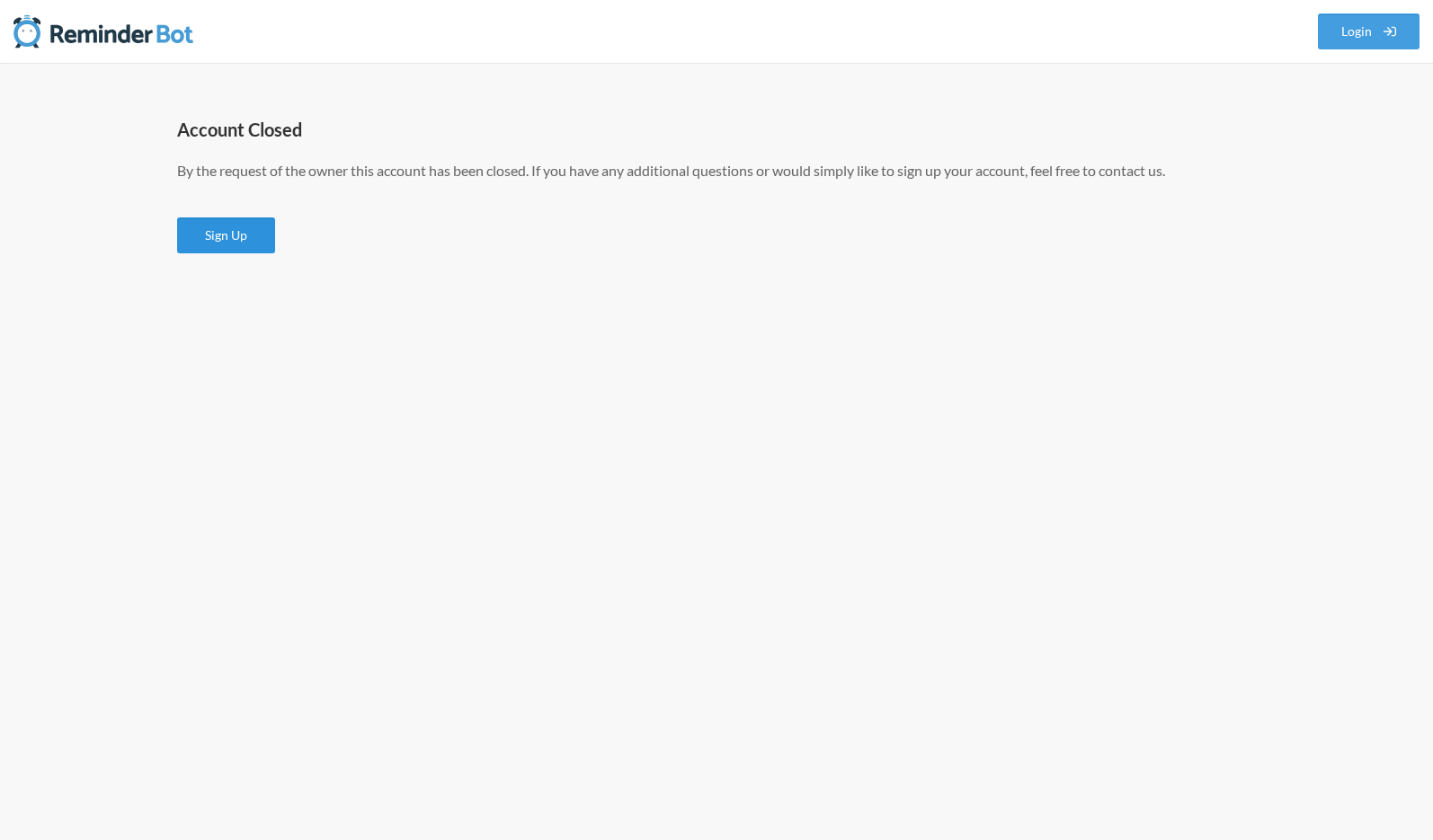
click at [223, 230] on link "Sign Up" at bounding box center [226, 235] width 98 height 36
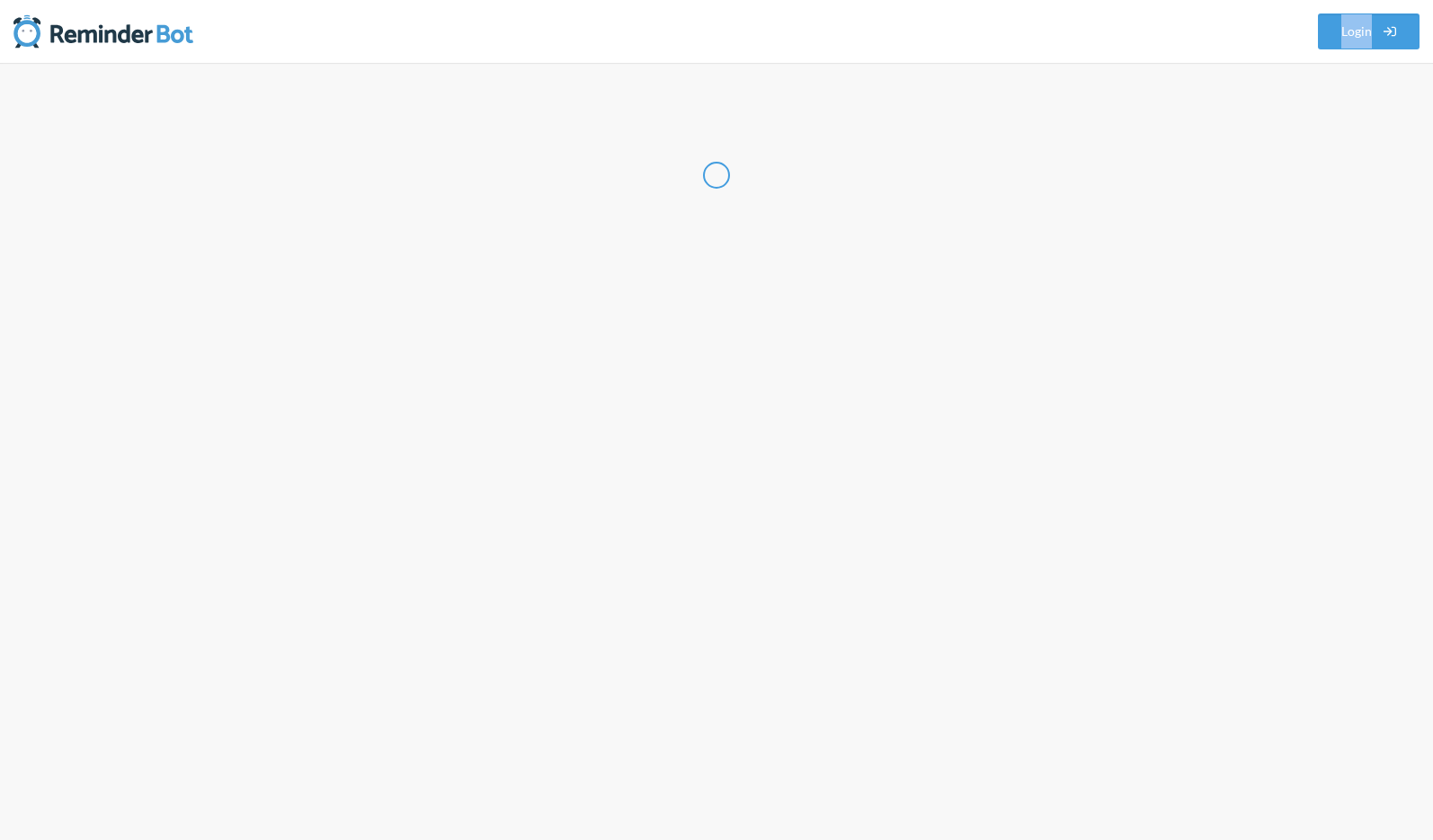
click at [223, 230] on div at bounding box center [716, 175] width 1079 height 153
